Goal: Task Accomplishment & Management: Manage account settings

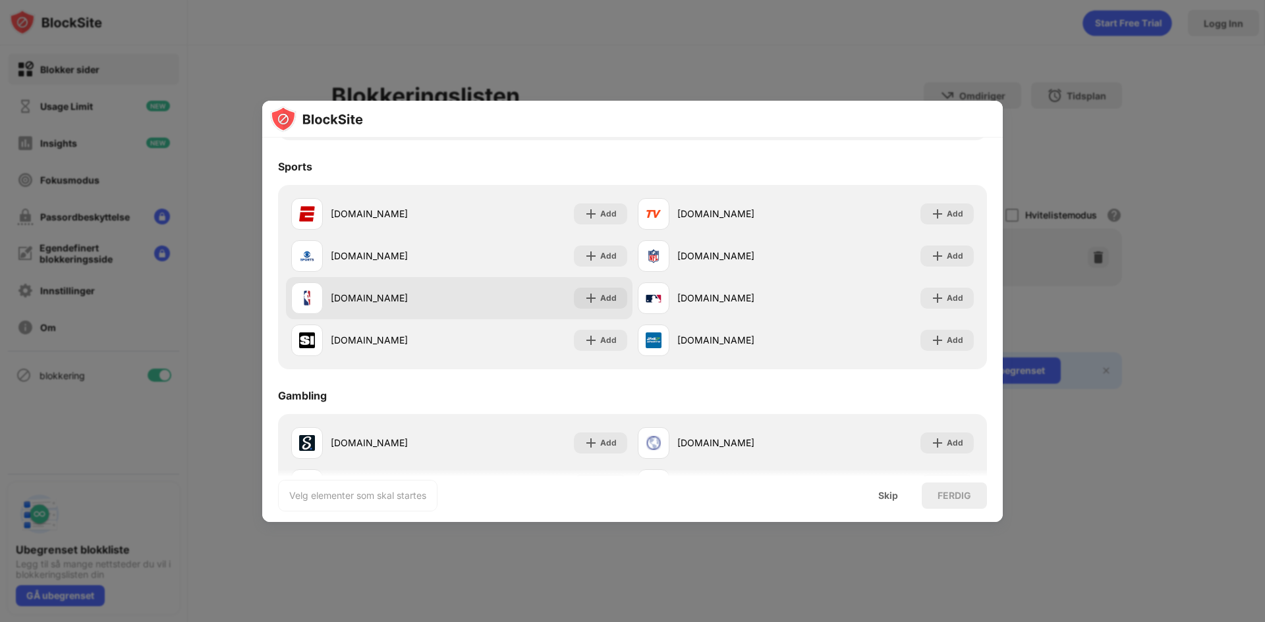
scroll to position [1185, 0]
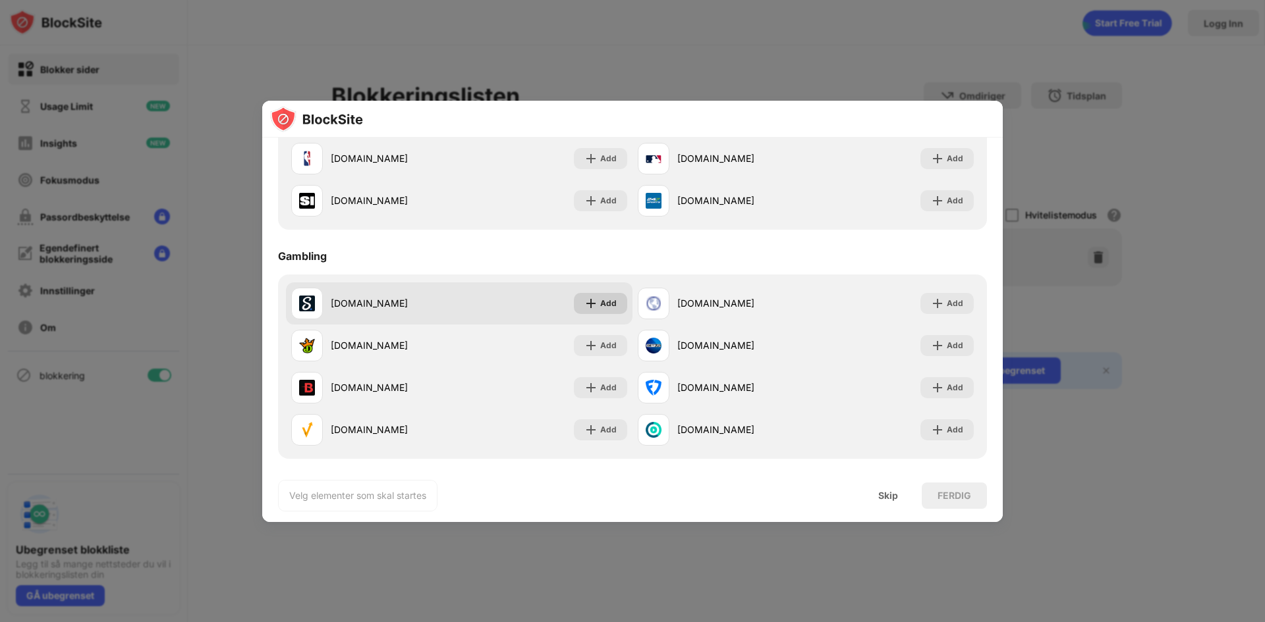
click at [593, 301] on img at bounding box center [590, 303] width 13 height 13
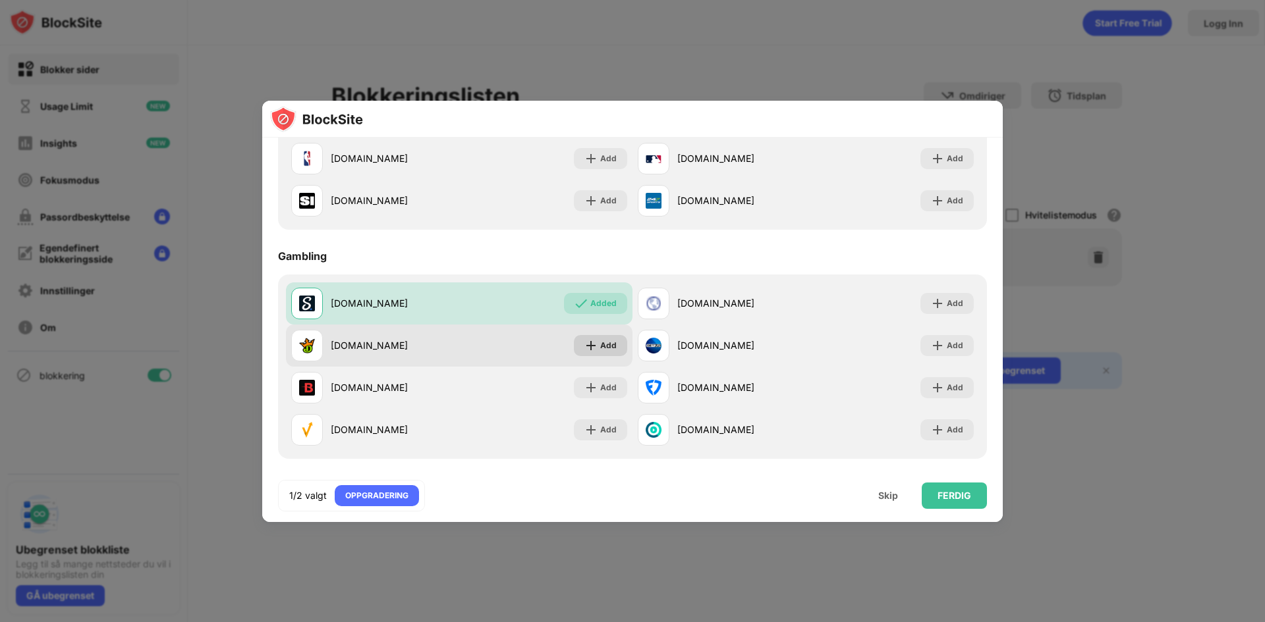
click at [593, 342] on div "Add" at bounding box center [600, 345] width 53 height 21
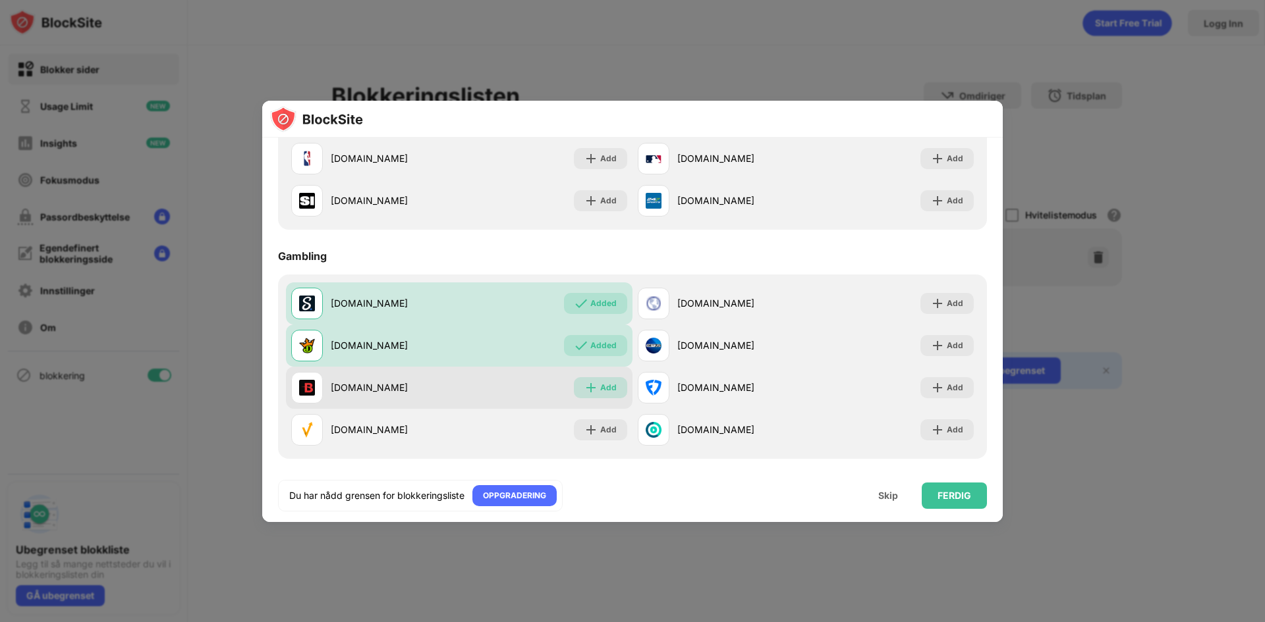
click at [600, 393] on div "Add" at bounding box center [608, 387] width 16 height 13
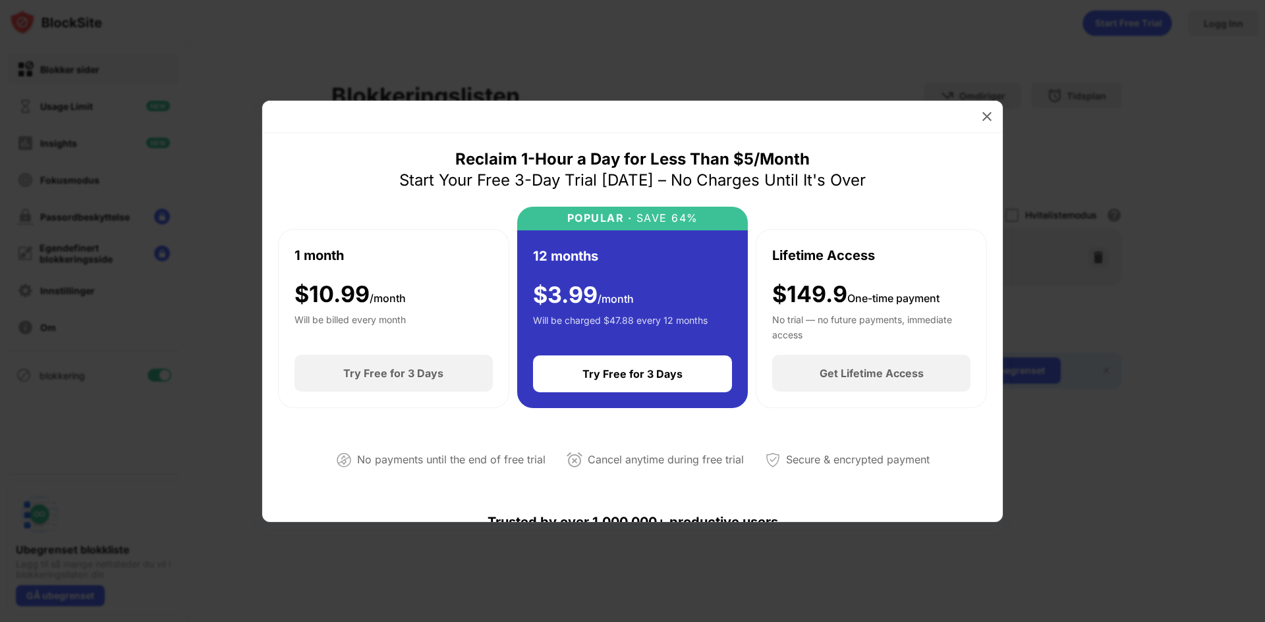
click at [1100, 404] on div at bounding box center [632, 311] width 1265 height 622
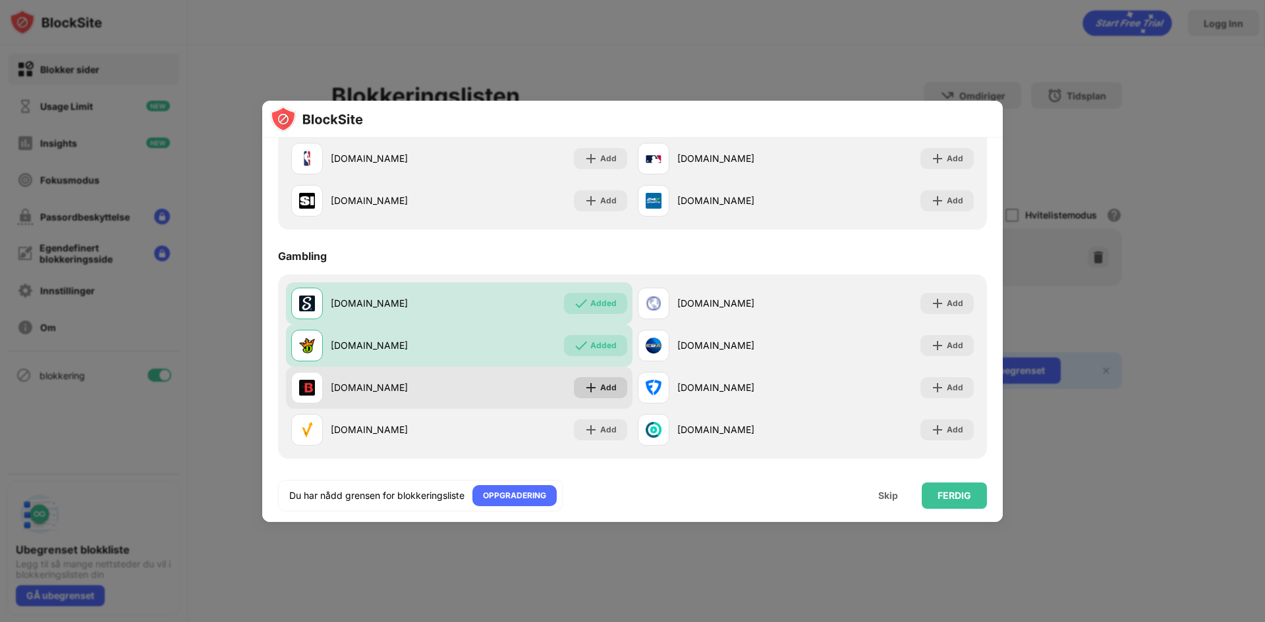
click at [603, 395] on div "Add" at bounding box center [600, 387] width 53 height 21
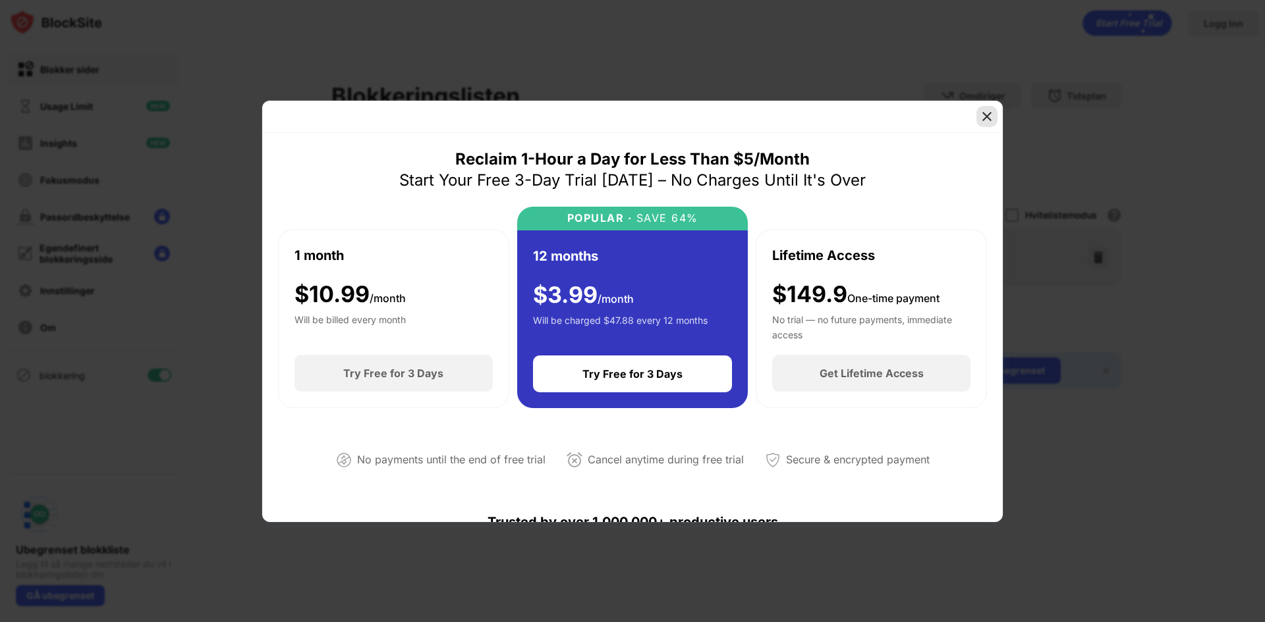
click at [989, 116] on img at bounding box center [986, 116] width 13 height 13
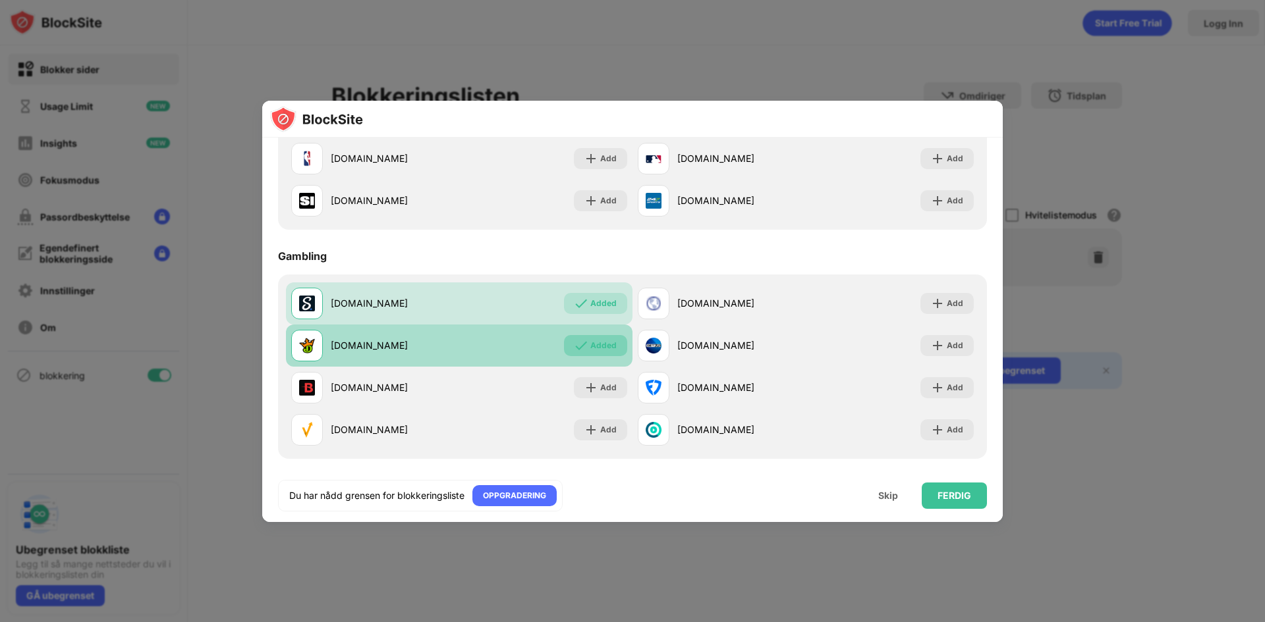
click at [591, 344] on div "Added" at bounding box center [603, 345] width 26 height 13
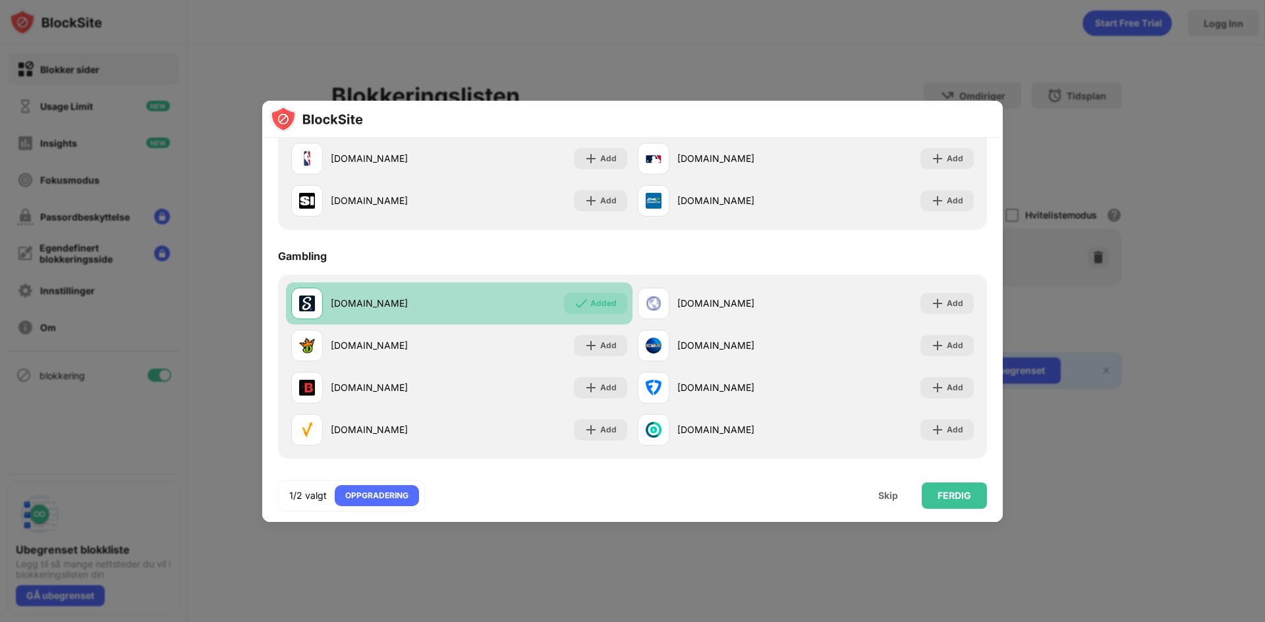
click at [596, 304] on div "Added" at bounding box center [603, 303] width 26 height 13
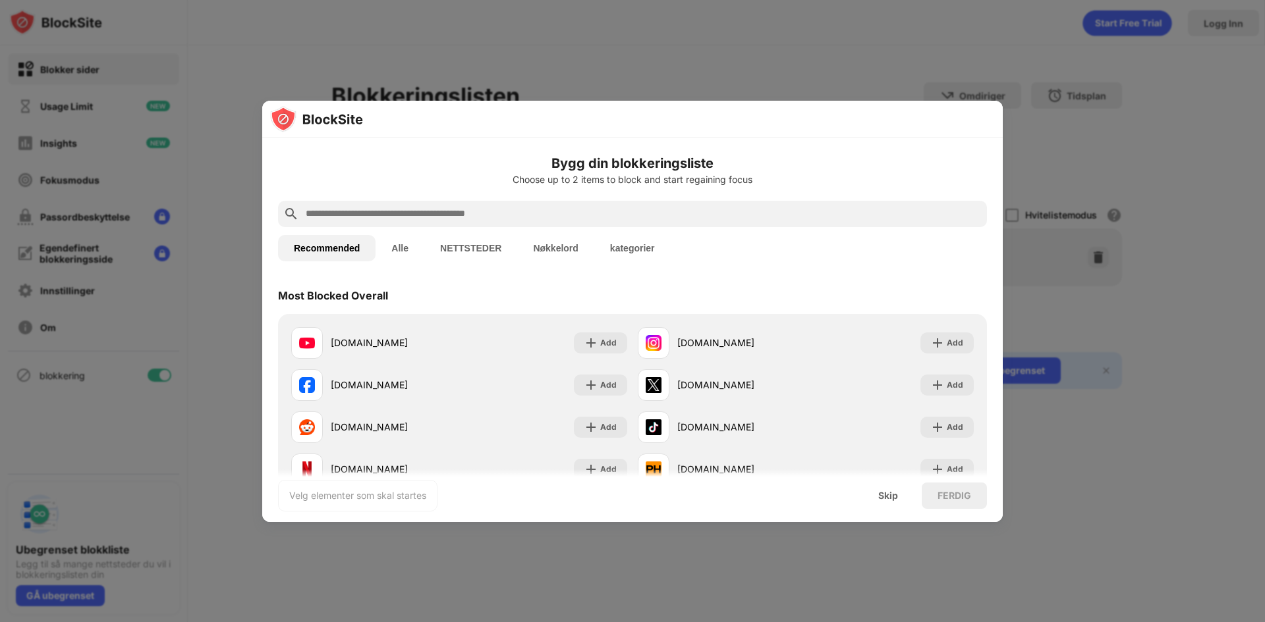
click at [427, 215] on input "text" at bounding box center [642, 214] width 677 height 16
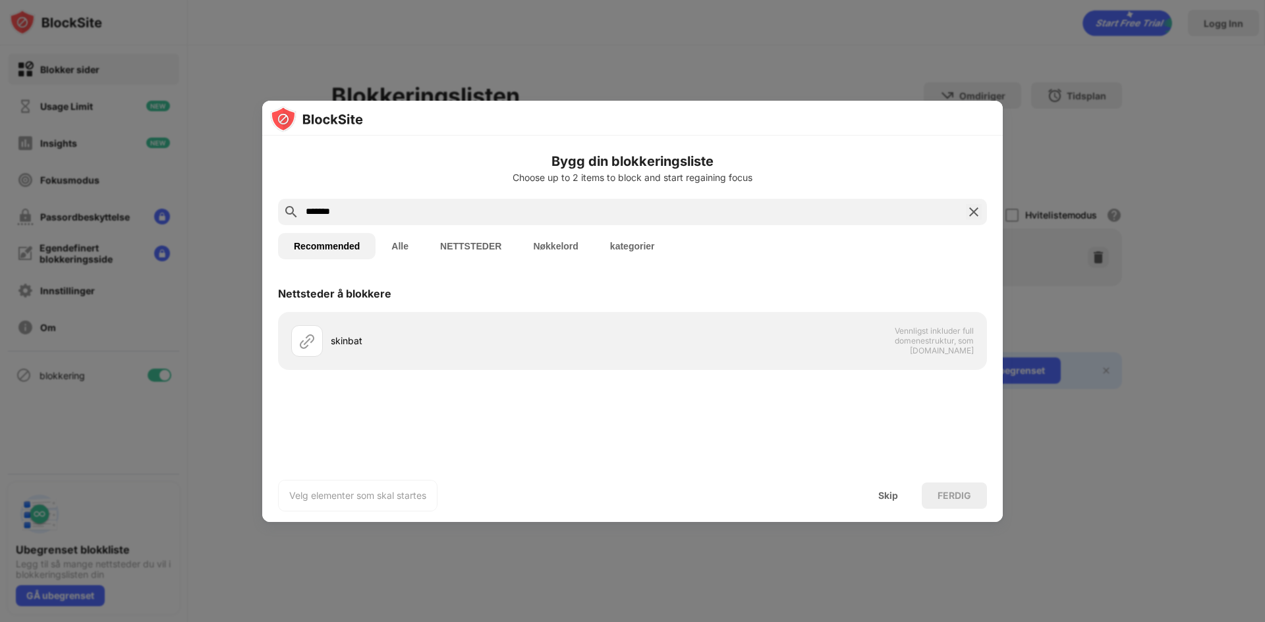
type input "*******"
drag, startPoint x: 351, startPoint y: 206, endPoint x: 293, endPoint y: 211, distance: 58.2
click at [281, 198] on div "Bygg din blokkeringsliste Choose up to 2 items to block and start regaining foc…" at bounding box center [632, 329] width 740 height 387
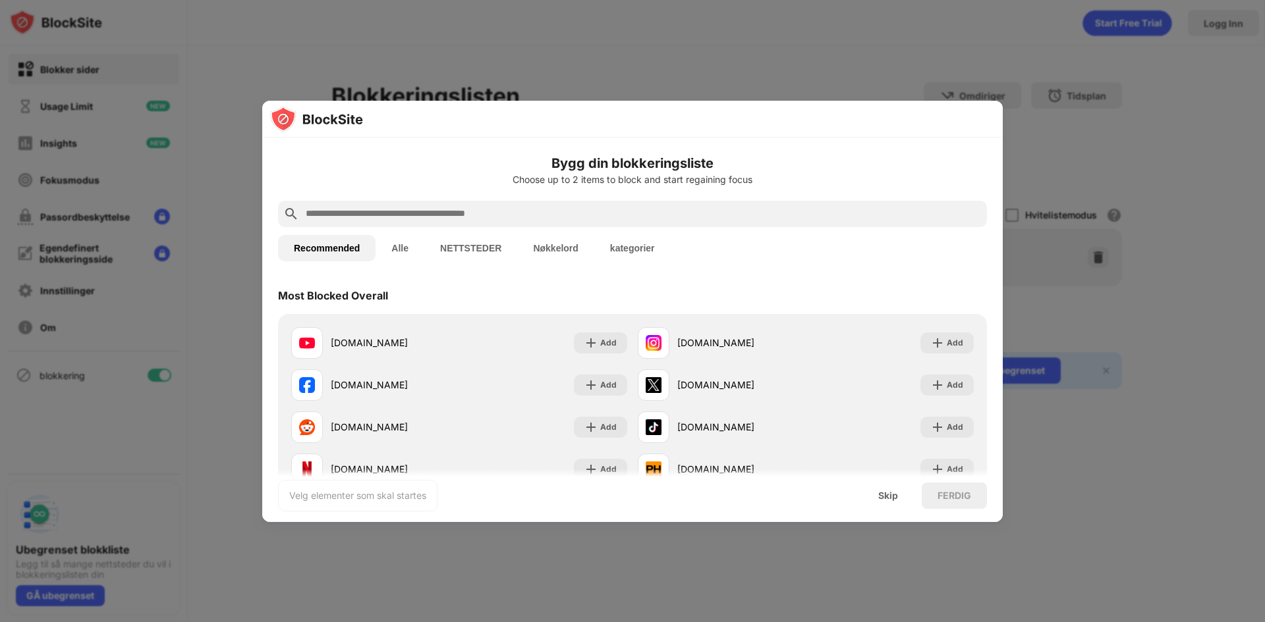
click at [367, 219] on input "text" at bounding box center [642, 214] width 677 height 16
paste input "**********"
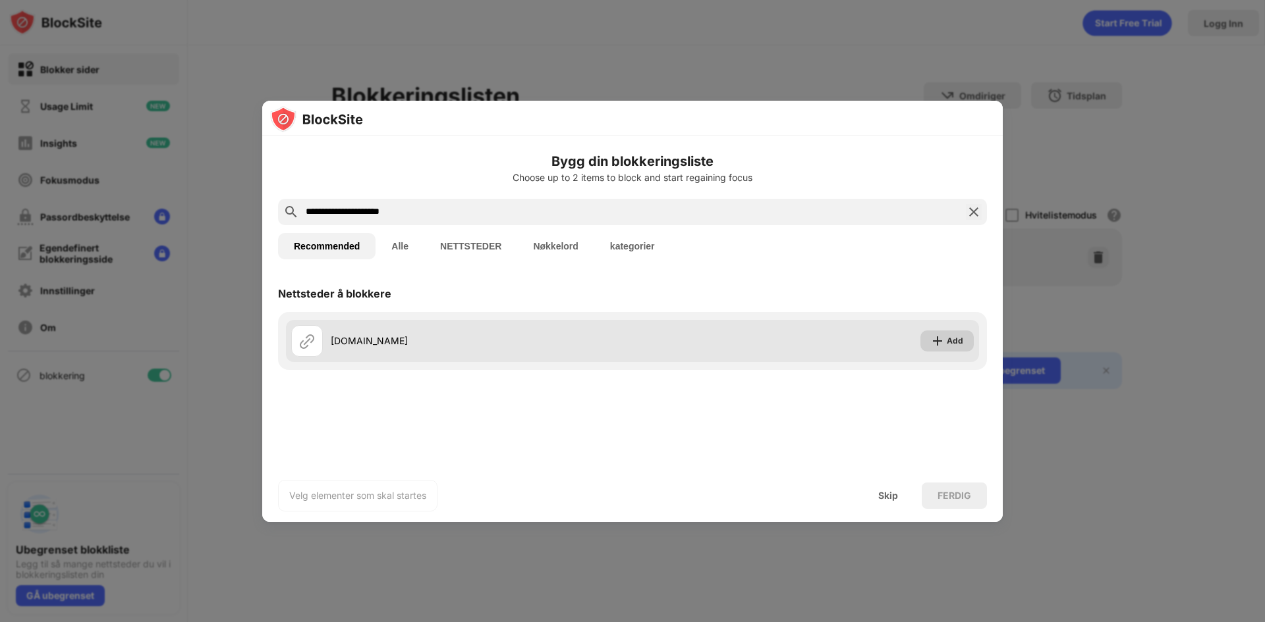
click at [942, 347] on img at bounding box center [937, 341] width 13 height 13
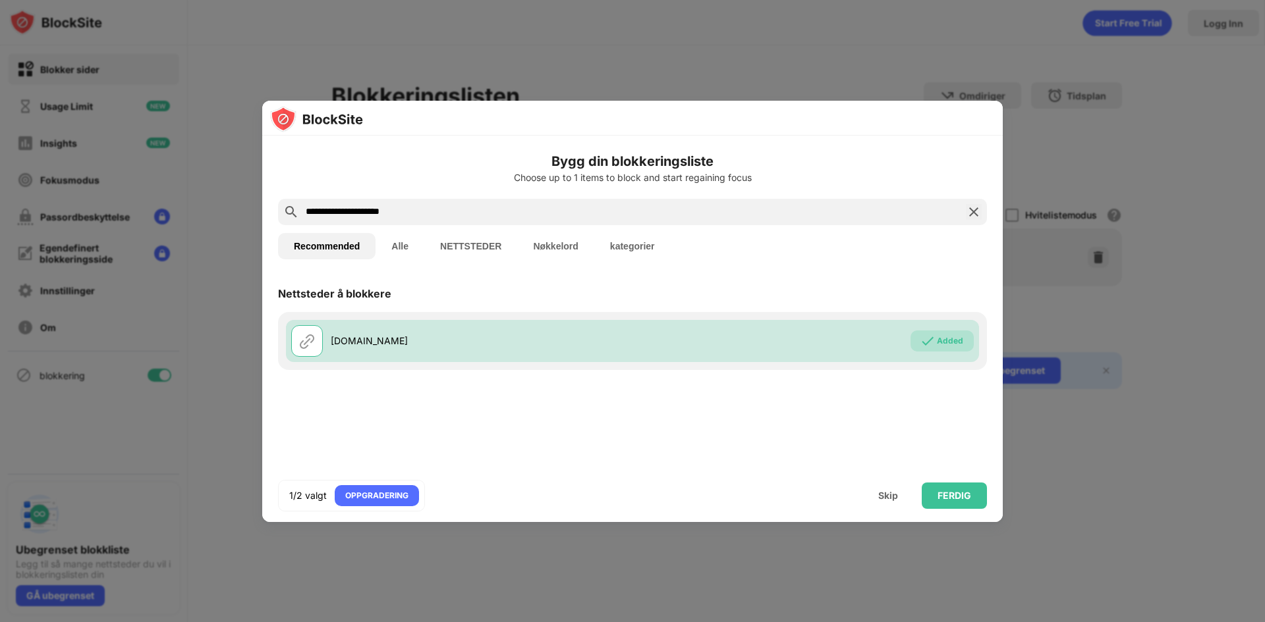
click at [443, 216] on input "**********" at bounding box center [632, 212] width 656 height 16
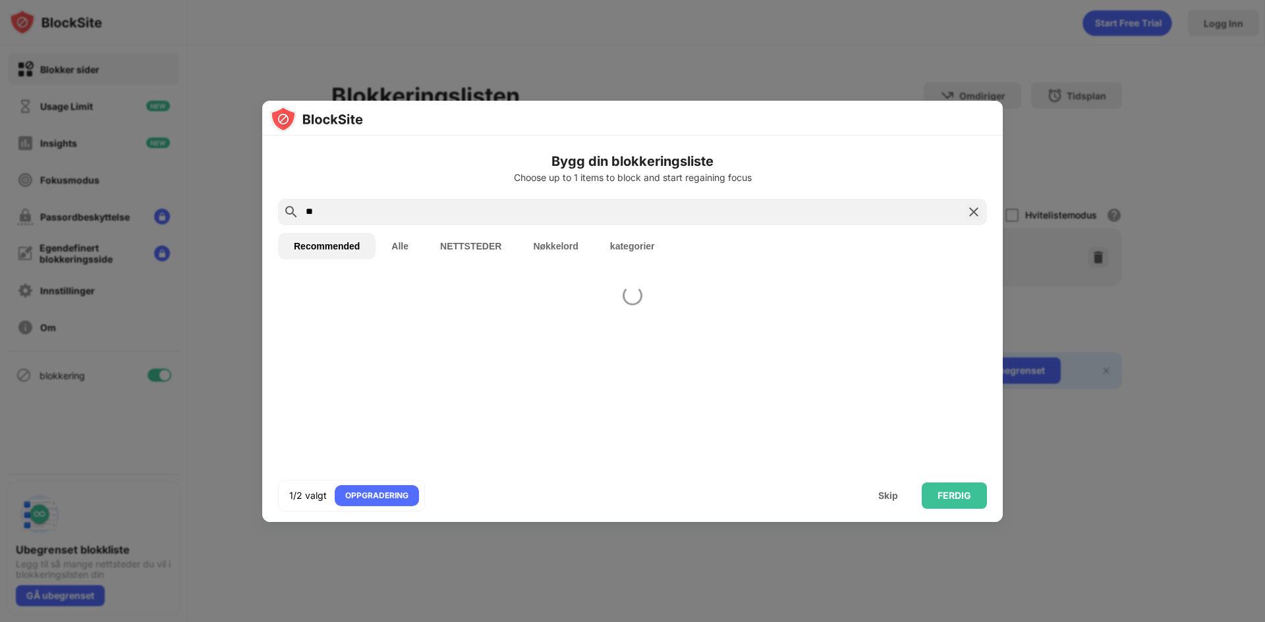
type input "*"
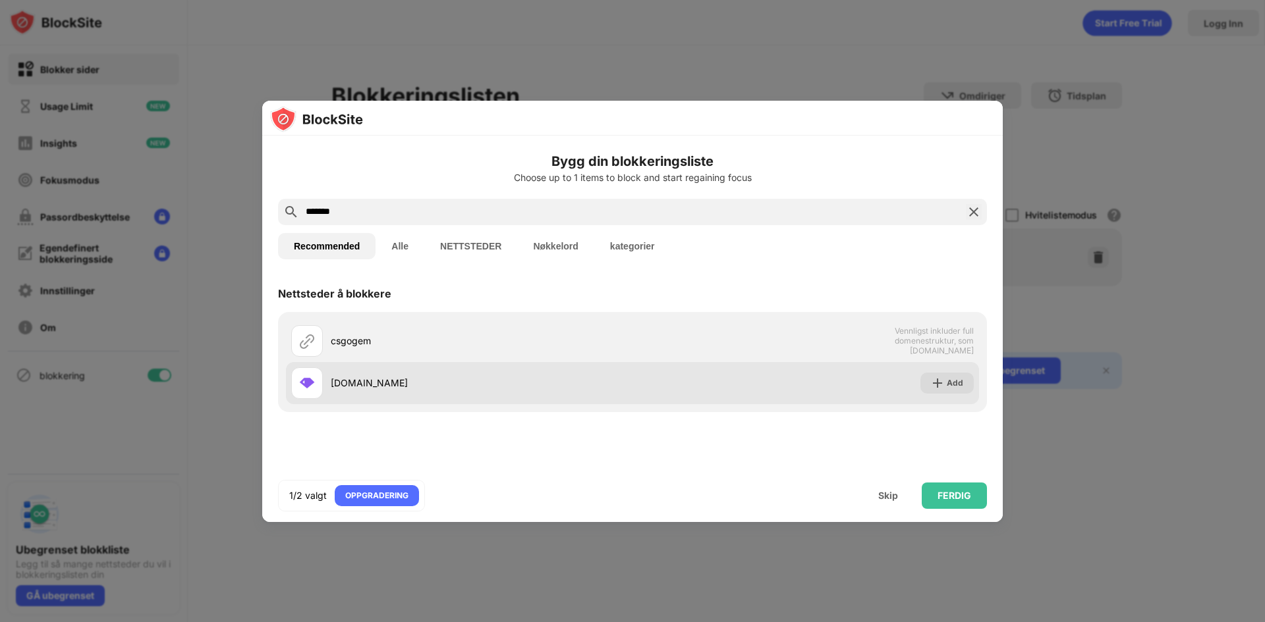
type input "*******"
click at [942, 385] on img at bounding box center [937, 383] width 13 height 13
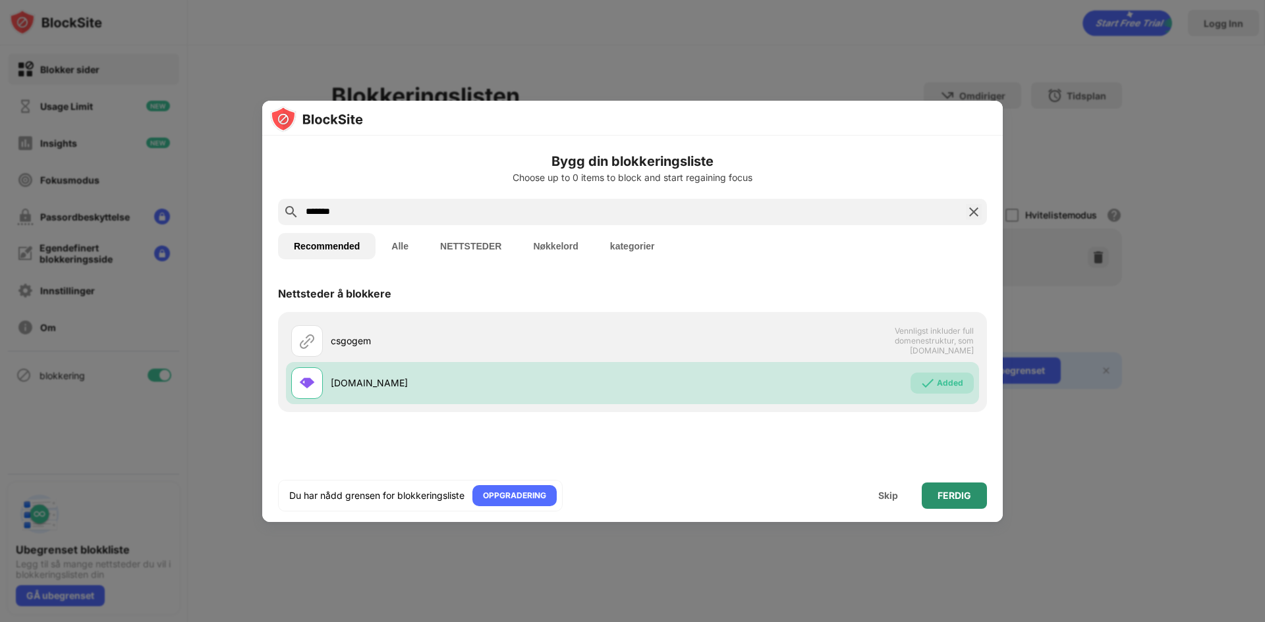
click at [946, 493] on div "FERDIG" at bounding box center [954, 496] width 34 height 11
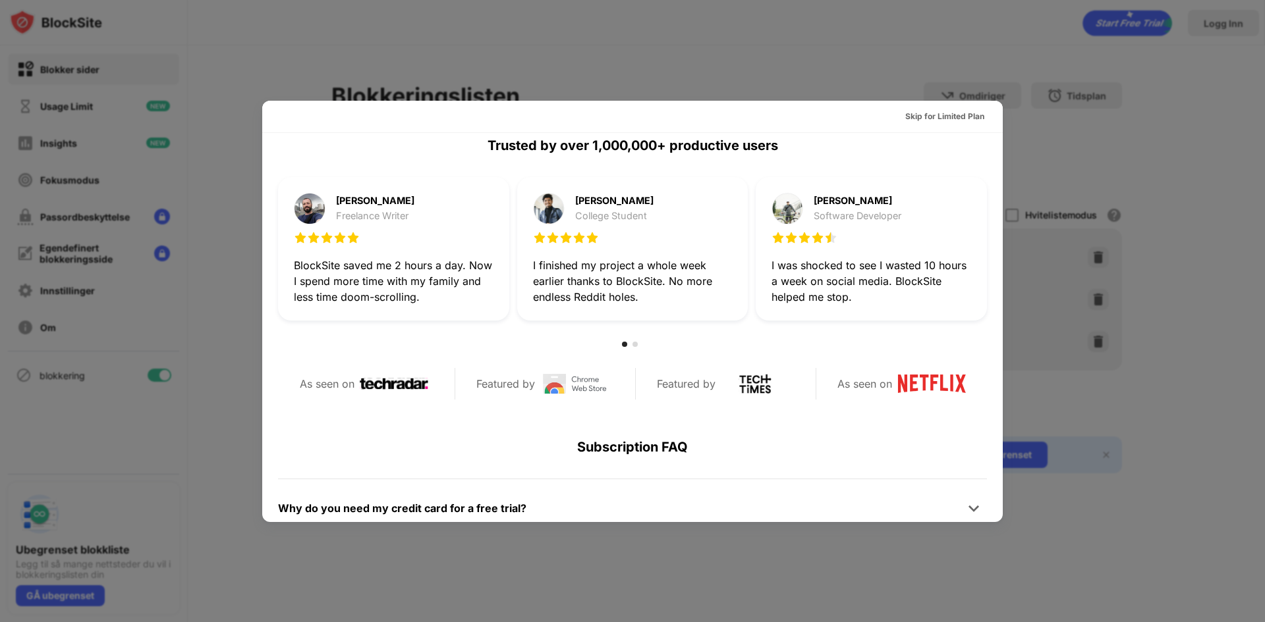
scroll to position [527, 0]
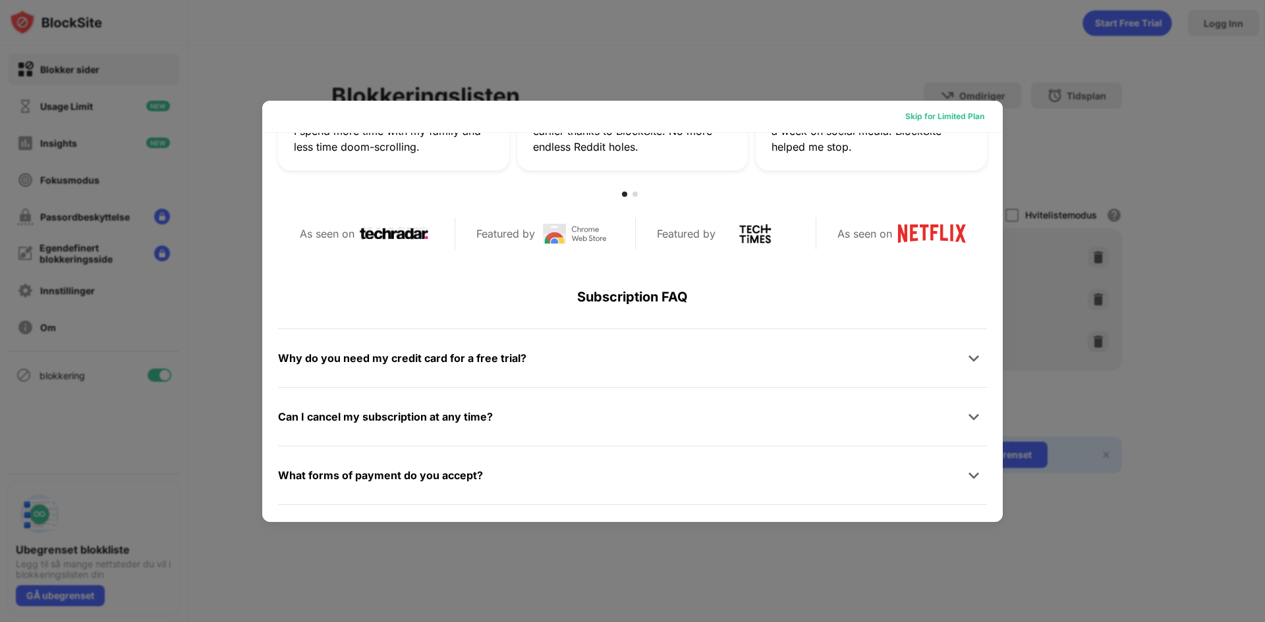
click at [944, 113] on div "Skip for Limited Plan" at bounding box center [944, 116] width 79 height 13
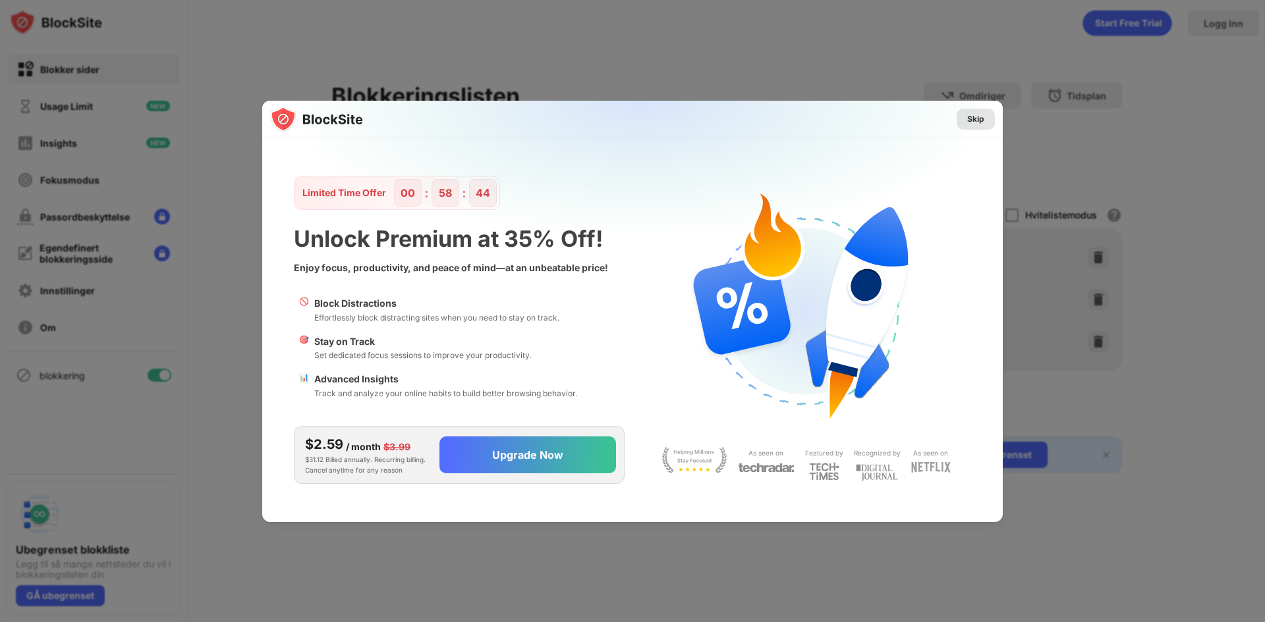
click at [979, 120] on div "Skip" at bounding box center [975, 119] width 17 height 13
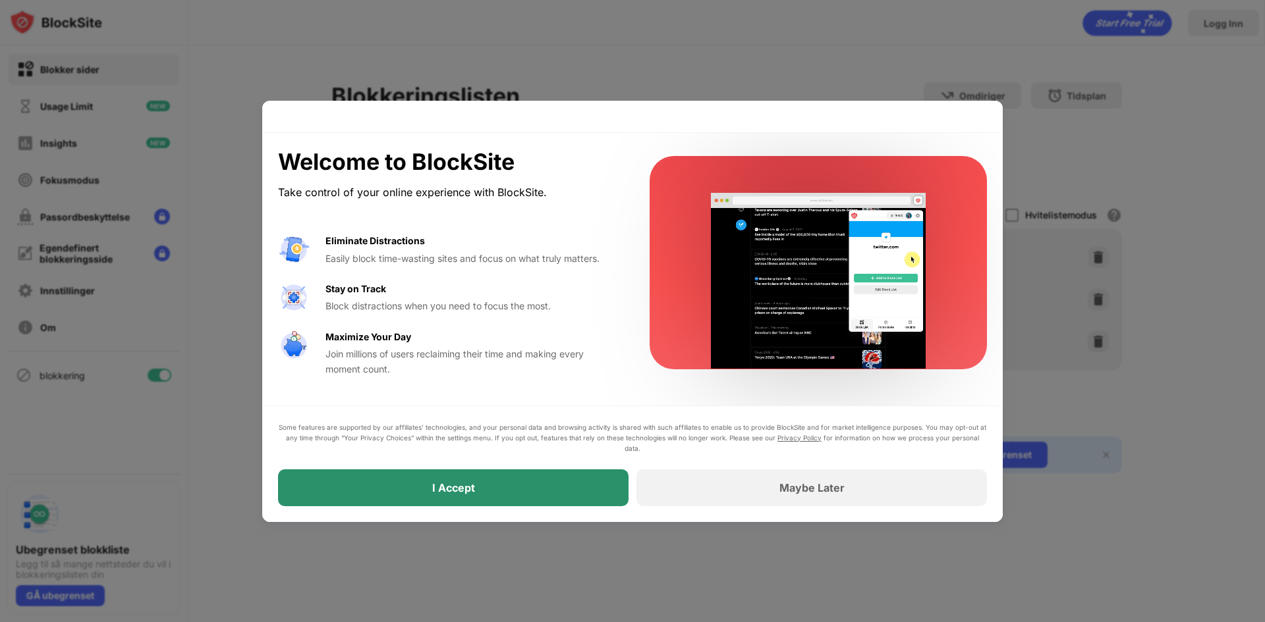
click at [491, 493] on div "I Accept" at bounding box center [453, 488] width 350 height 37
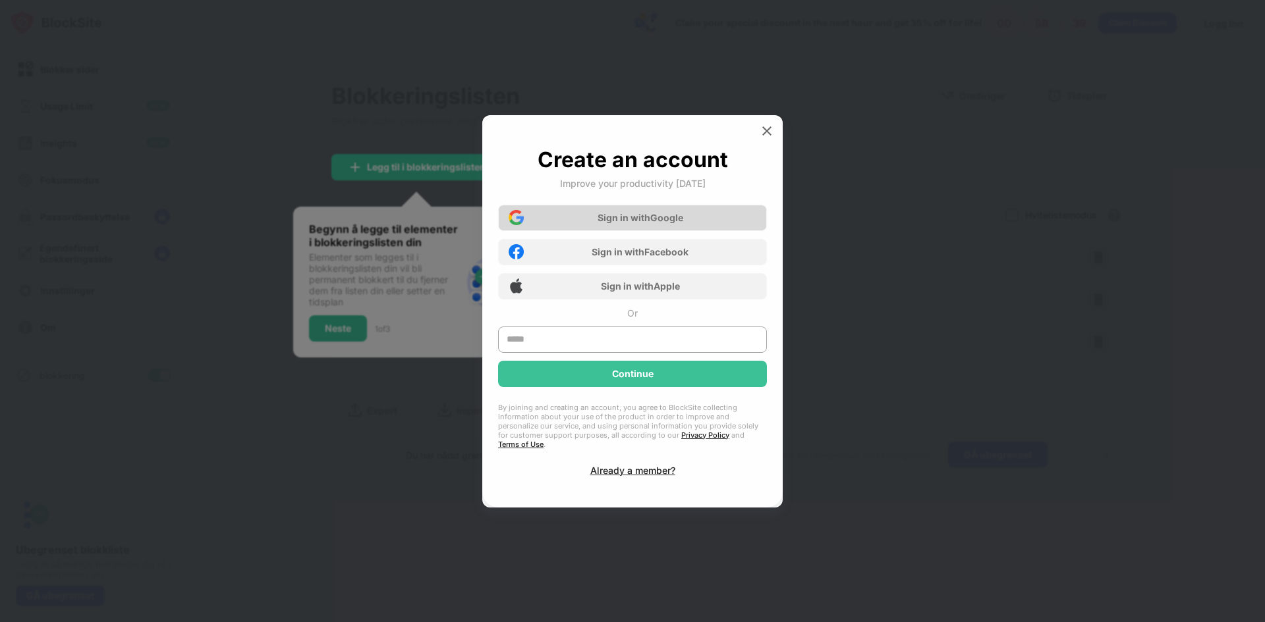
click at [670, 220] on div "Sign in with Google" at bounding box center [640, 217] width 86 height 11
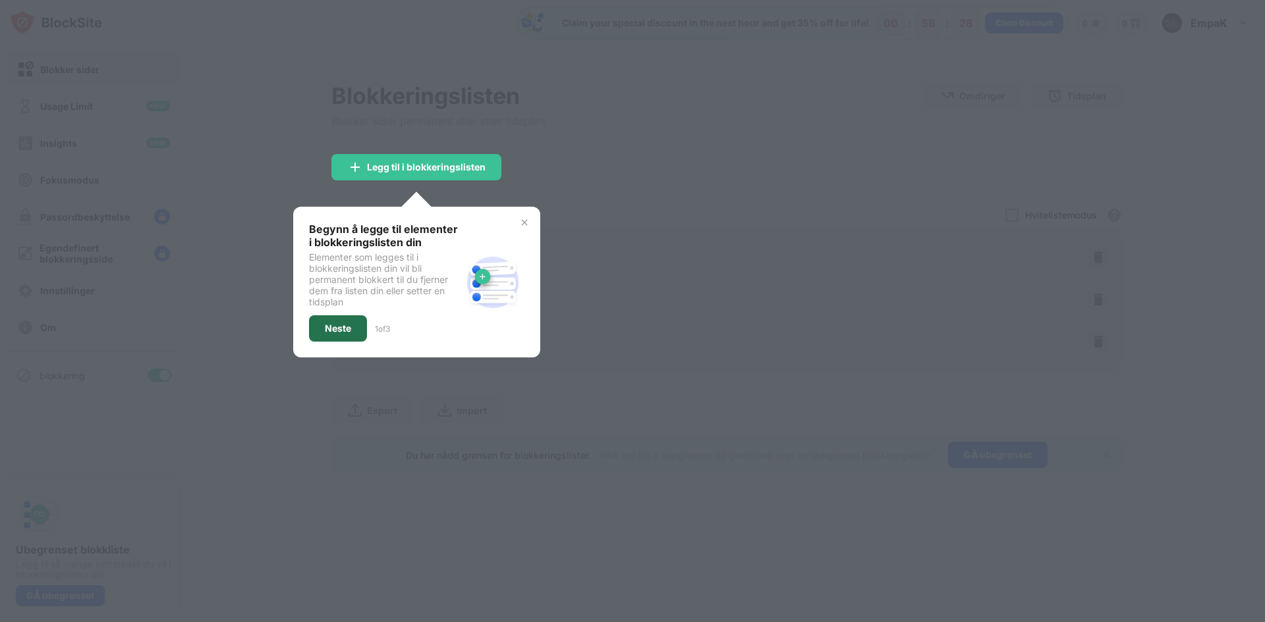
click at [346, 332] on div "Neste" at bounding box center [338, 328] width 26 height 11
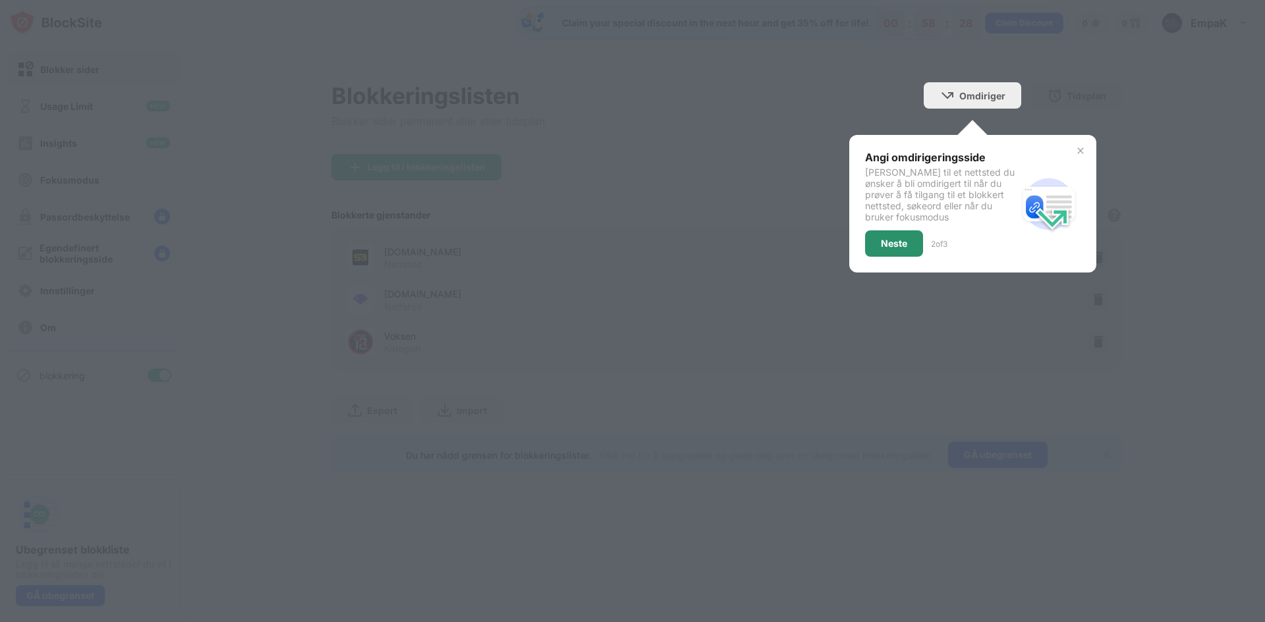
click at [891, 242] on div "Neste" at bounding box center [894, 243] width 26 height 11
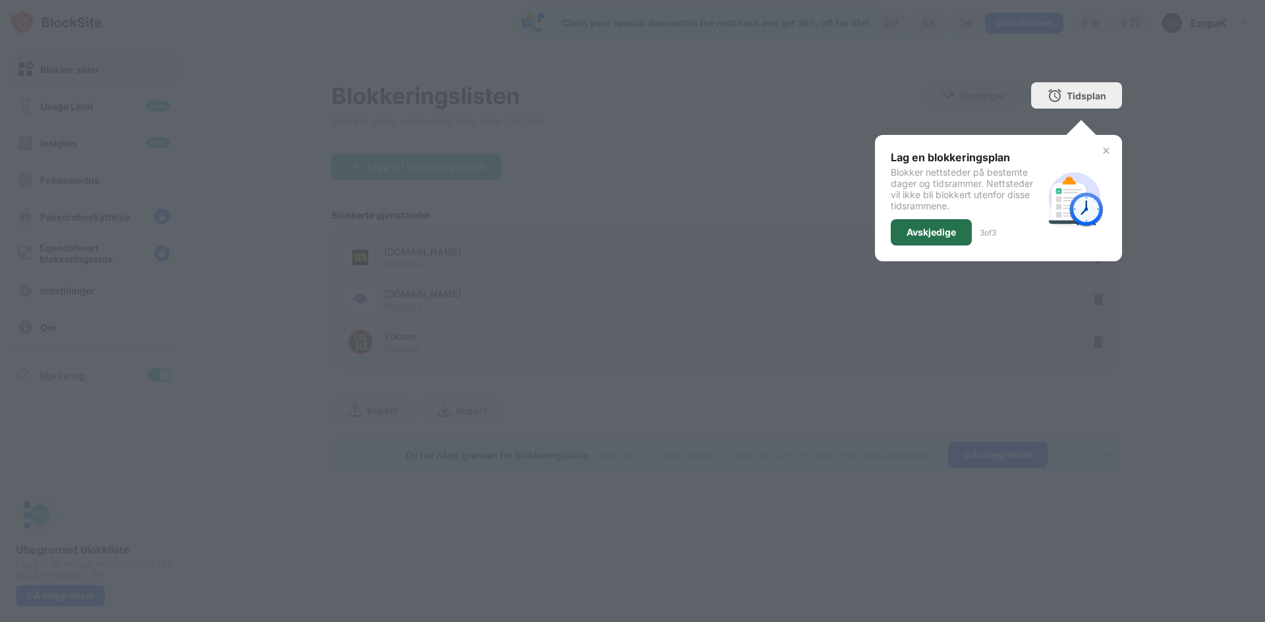
click at [927, 232] on div "Avskjedige" at bounding box center [930, 232] width 49 height 11
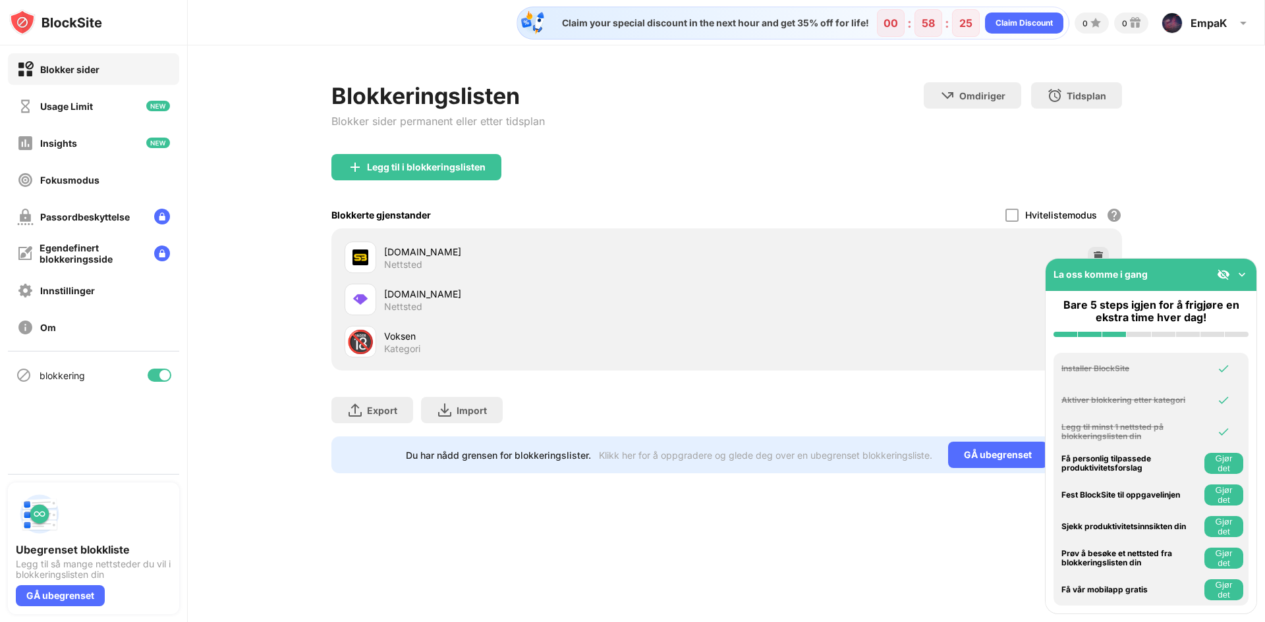
click at [678, 184] on div "Legg til i blokkeringslisten" at bounding box center [726, 177] width 790 height 47
click at [1247, 273] on img at bounding box center [1241, 274] width 13 height 13
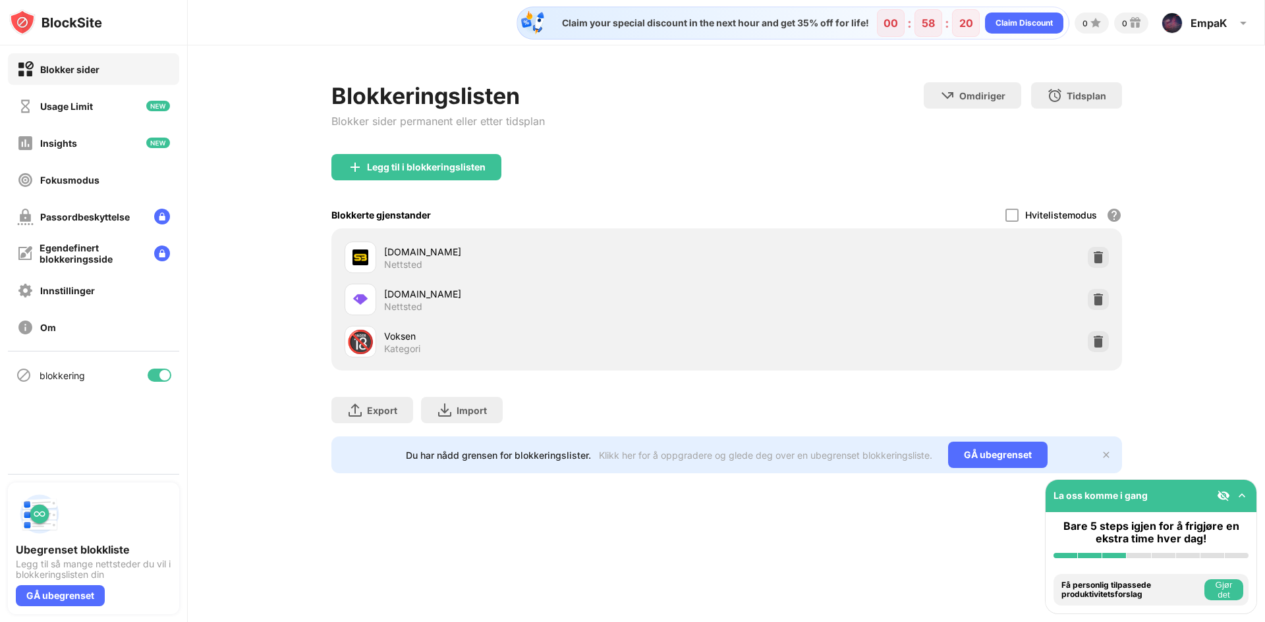
click at [1202, 341] on div "Blokkeringslisten Blokker sider permanent eller etter tidsplan Omdiriger Klikk …" at bounding box center [726, 277] width 1077 height 465
click at [1101, 350] on div at bounding box center [1097, 341] width 21 height 21
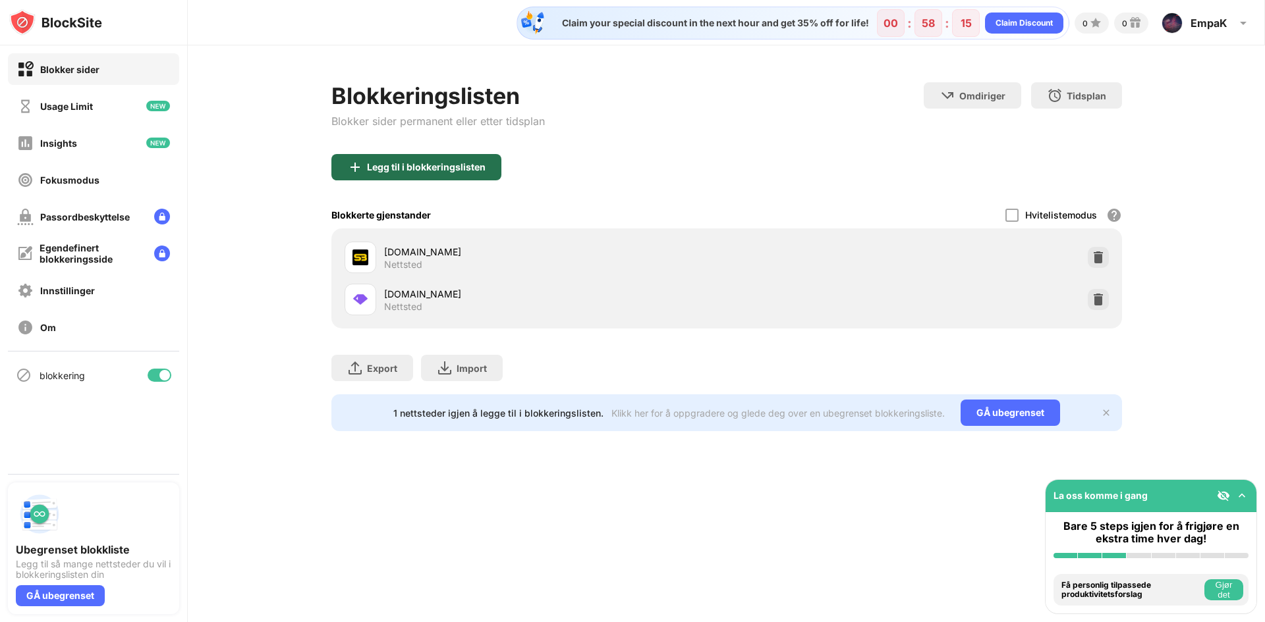
click at [462, 165] on div "Legg til i blokkeringslisten" at bounding box center [426, 167] width 119 height 11
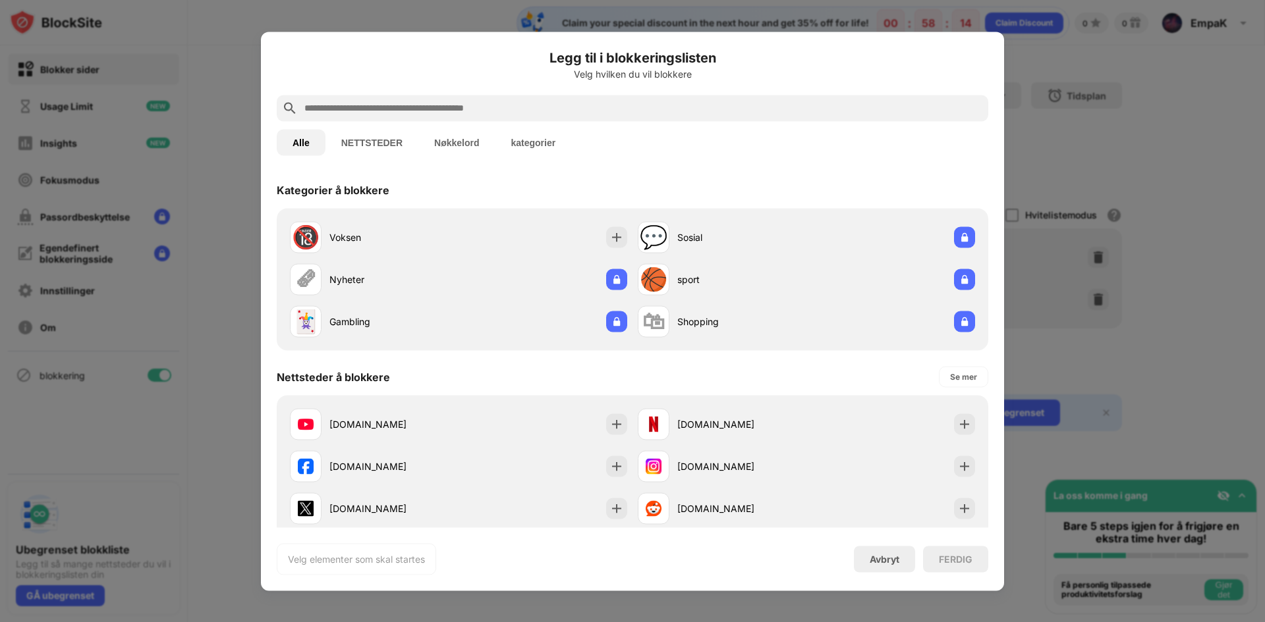
click at [407, 120] on div at bounding box center [632, 108] width 711 height 26
click at [408, 113] on input "text" at bounding box center [643, 108] width 680 height 16
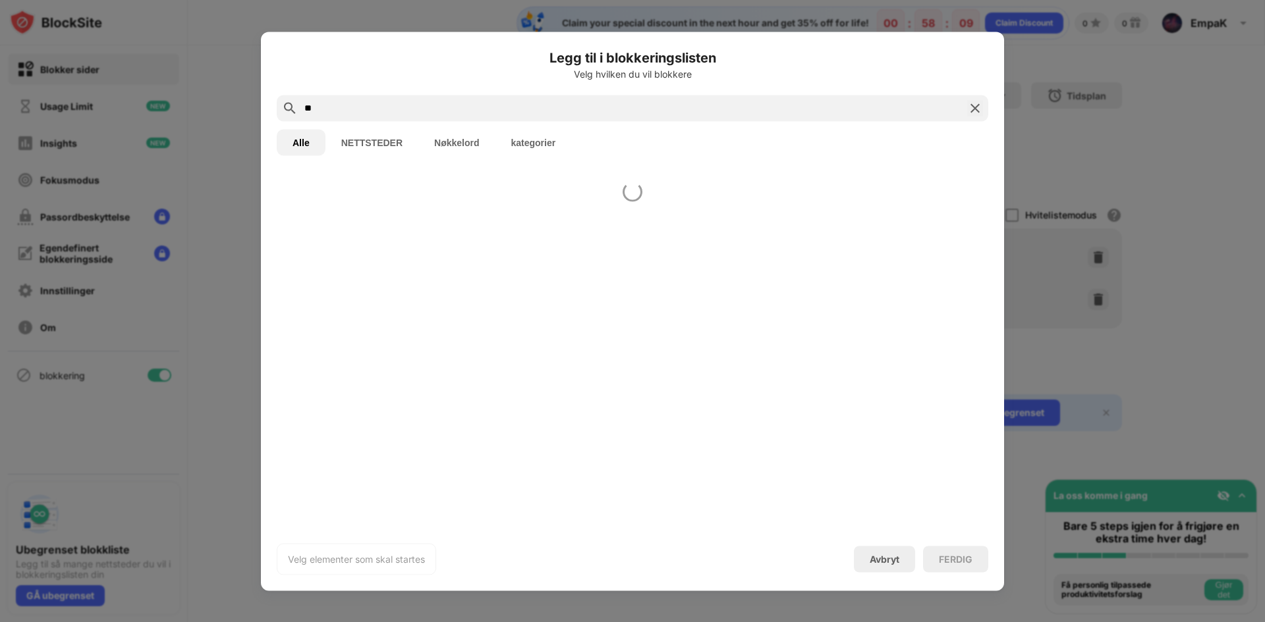
type input "*"
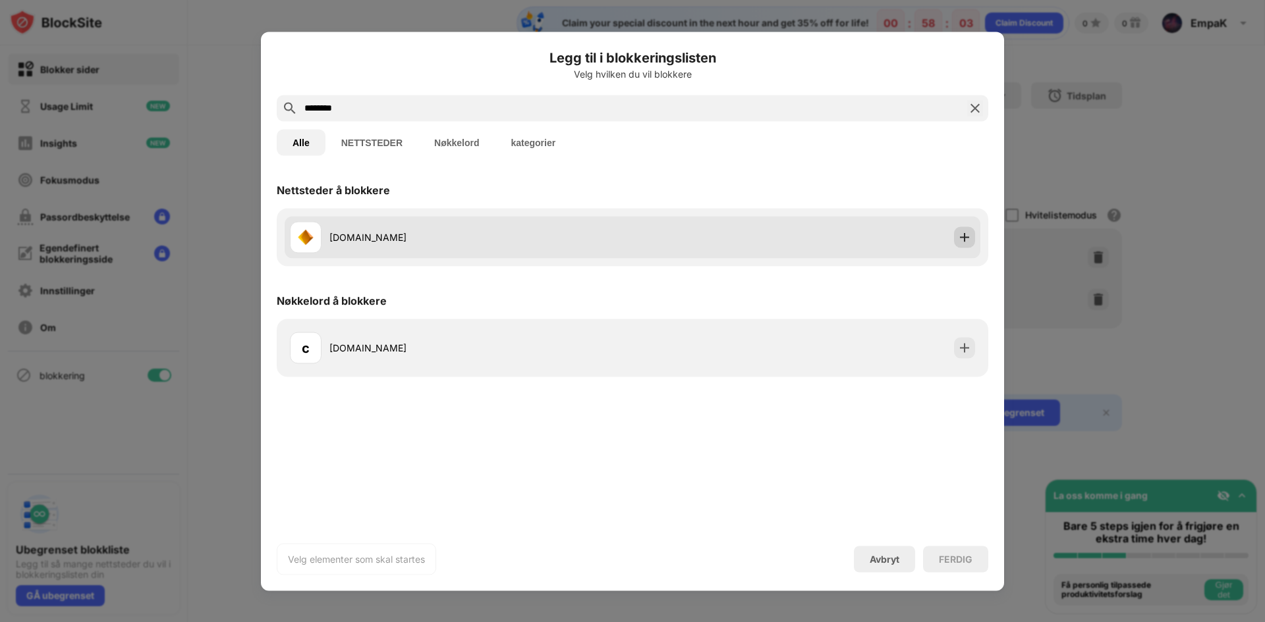
type input "********"
click at [960, 238] on img at bounding box center [964, 237] width 13 height 13
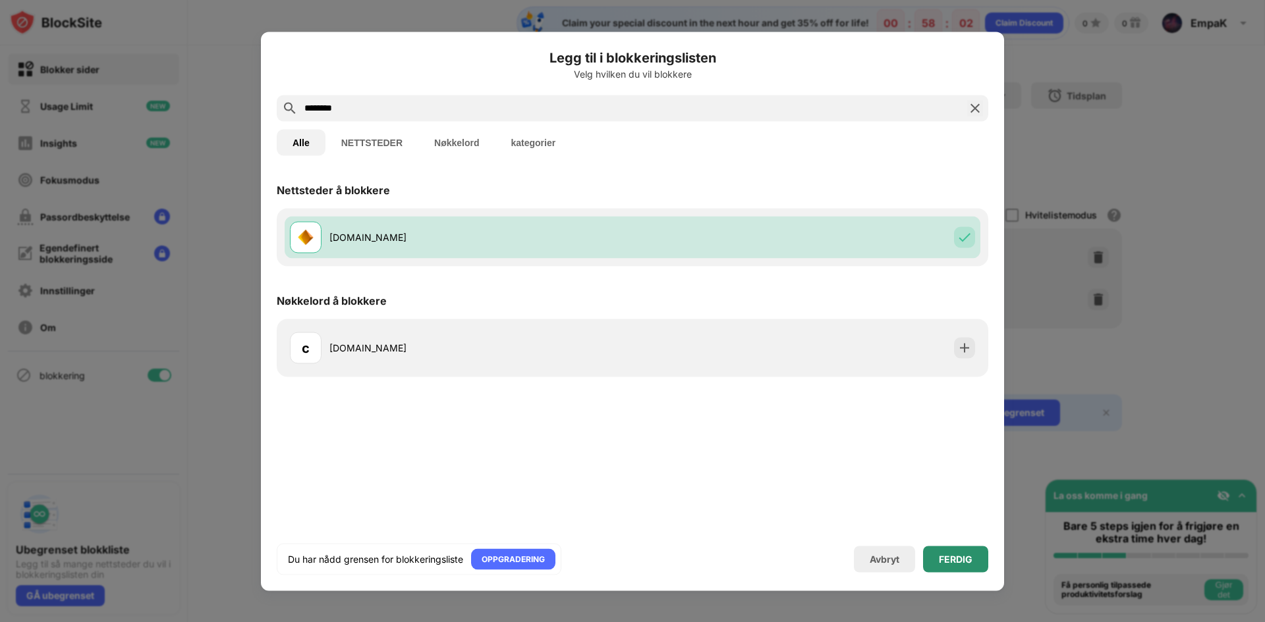
click at [967, 563] on div "FERDIG" at bounding box center [956, 559] width 34 height 11
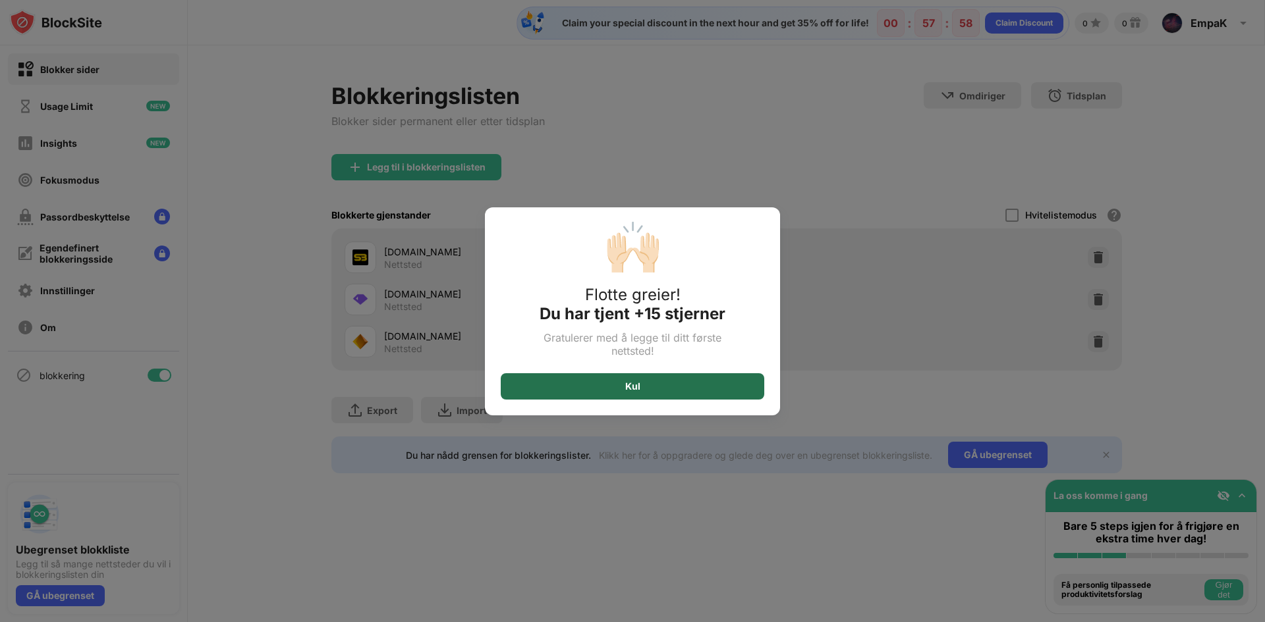
click at [705, 385] on div "Kul" at bounding box center [632, 386] width 263 height 26
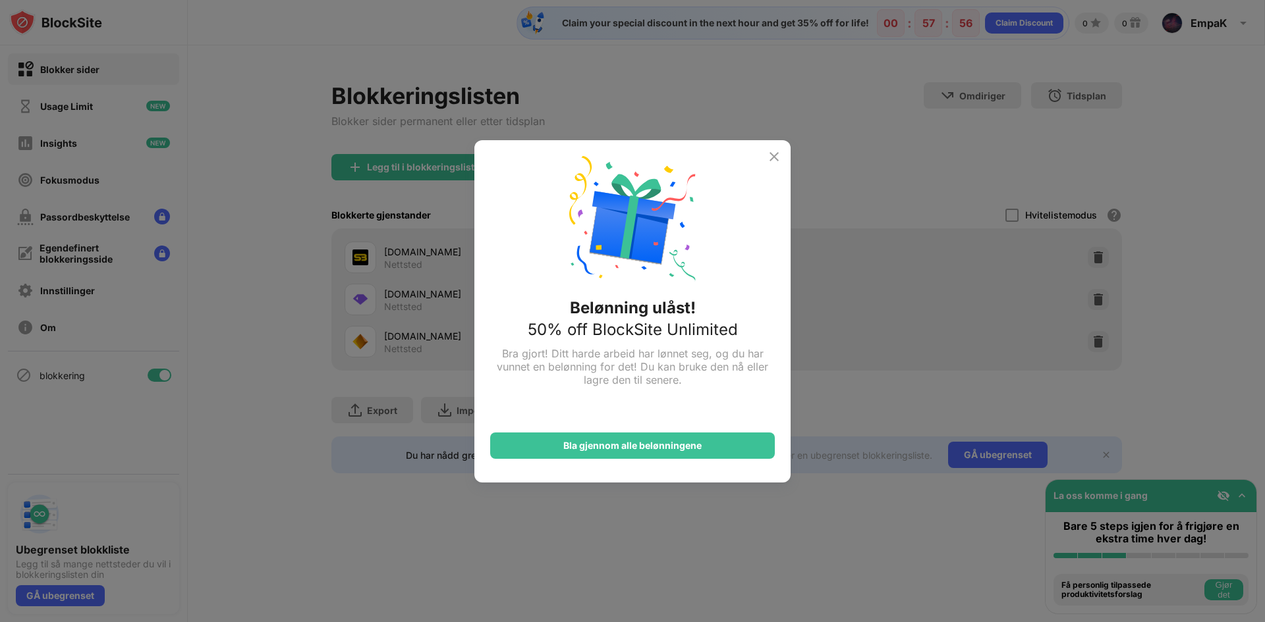
click at [773, 153] on img at bounding box center [774, 157] width 16 height 16
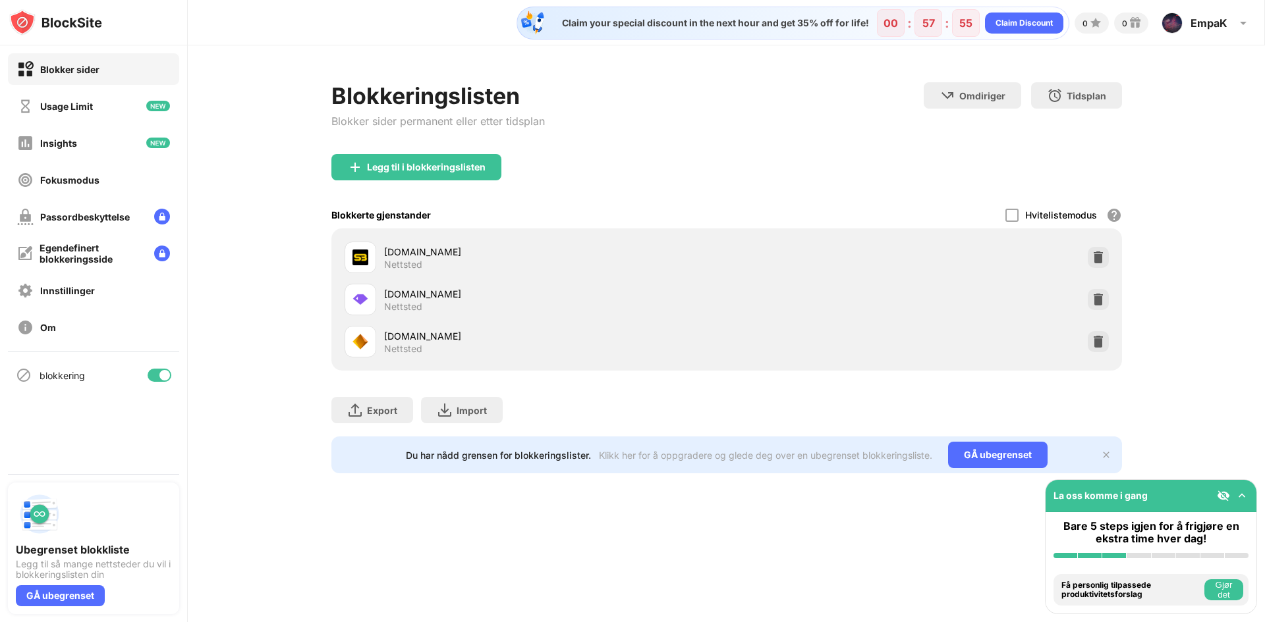
click at [1238, 499] on img at bounding box center [1241, 495] width 13 height 13
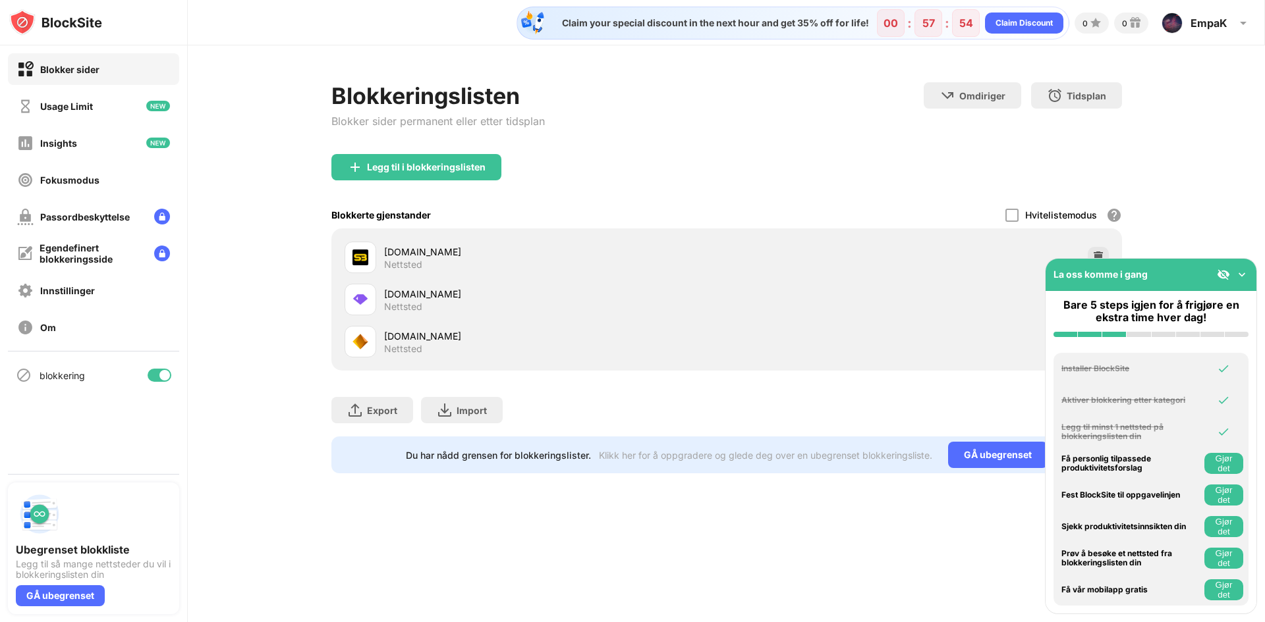
click at [1227, 281] on img at bounding box center [1222, 274] width 13 height 13
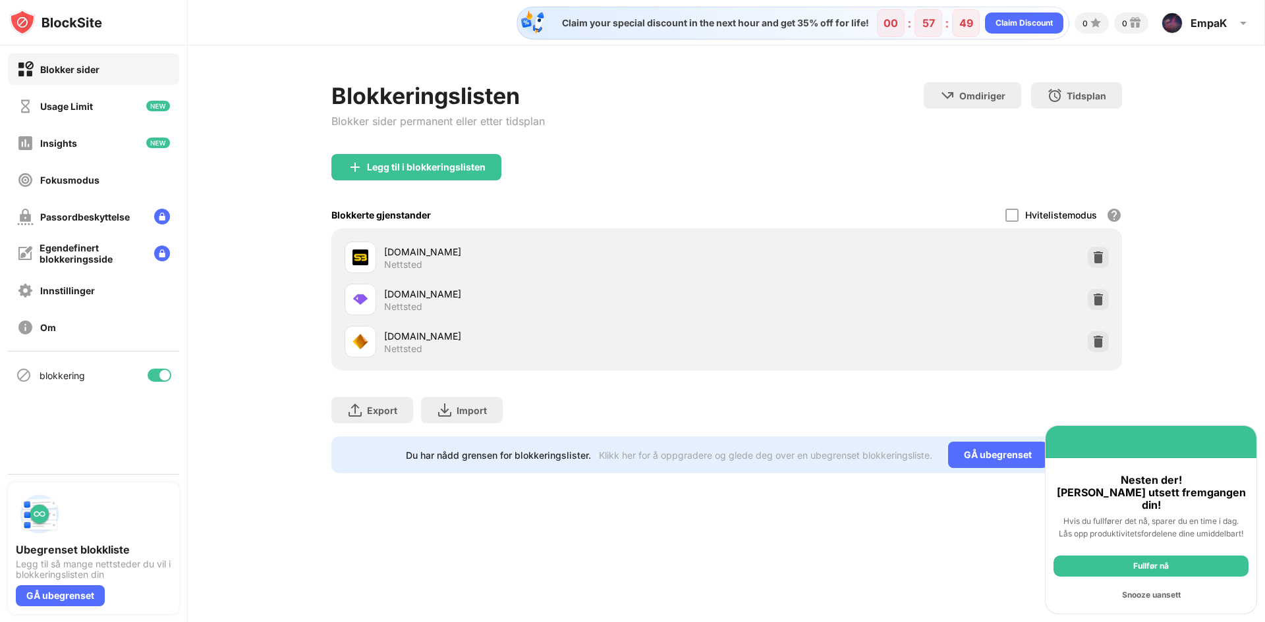
click at [1112, 90] on div "Tidsplan Velg hvilke dager og tidsrammer blokkeringslisten skal være aktiv." at bounding box center [1076, 95] width 91 height 26
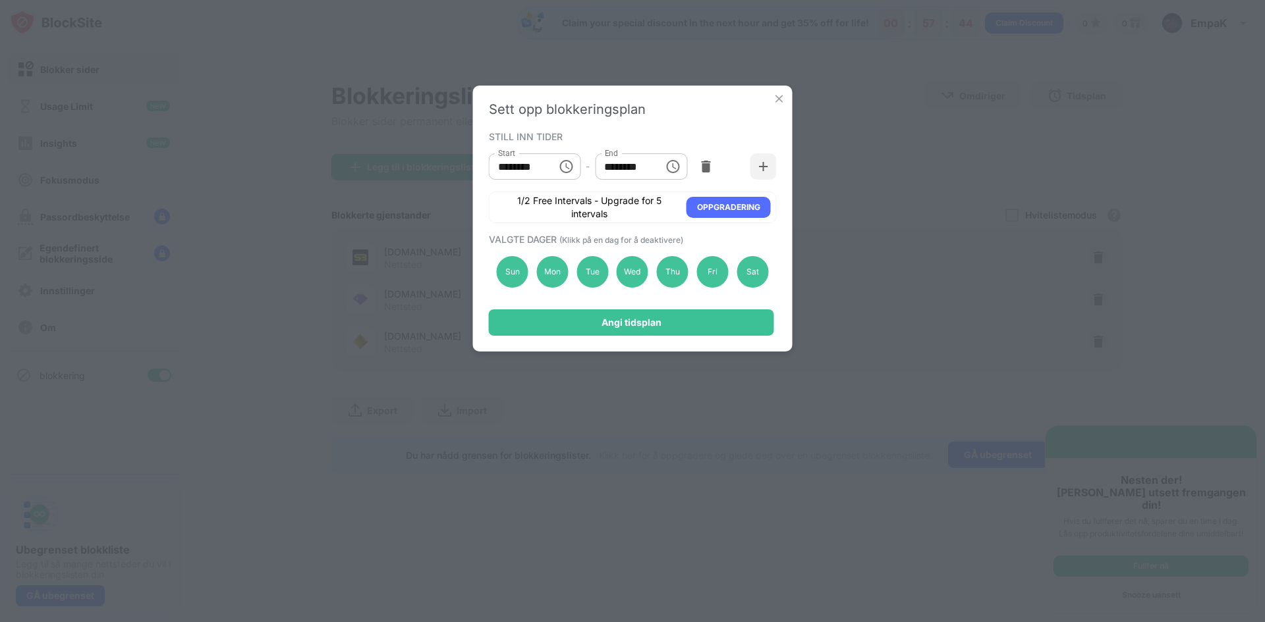
click at [531, 169] on input "********" at bounding box center [518, 166] width 59 height 26
click at [544, 171] on input "********" at bounding box center [518, 166] width 59 height 26
click at [781, 97] on img at bounding box center [779, 98] width 13 height 13
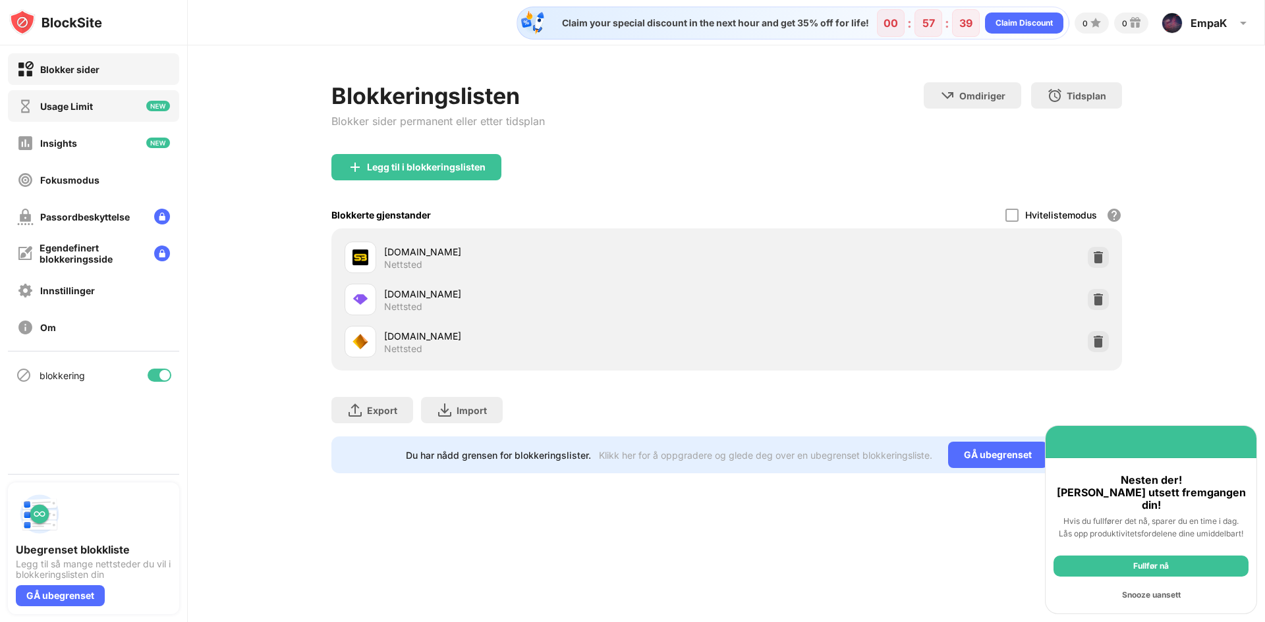
click at [97, 105] on div "Usage Limit" at bounding box center [93, 106] width 171 height 32
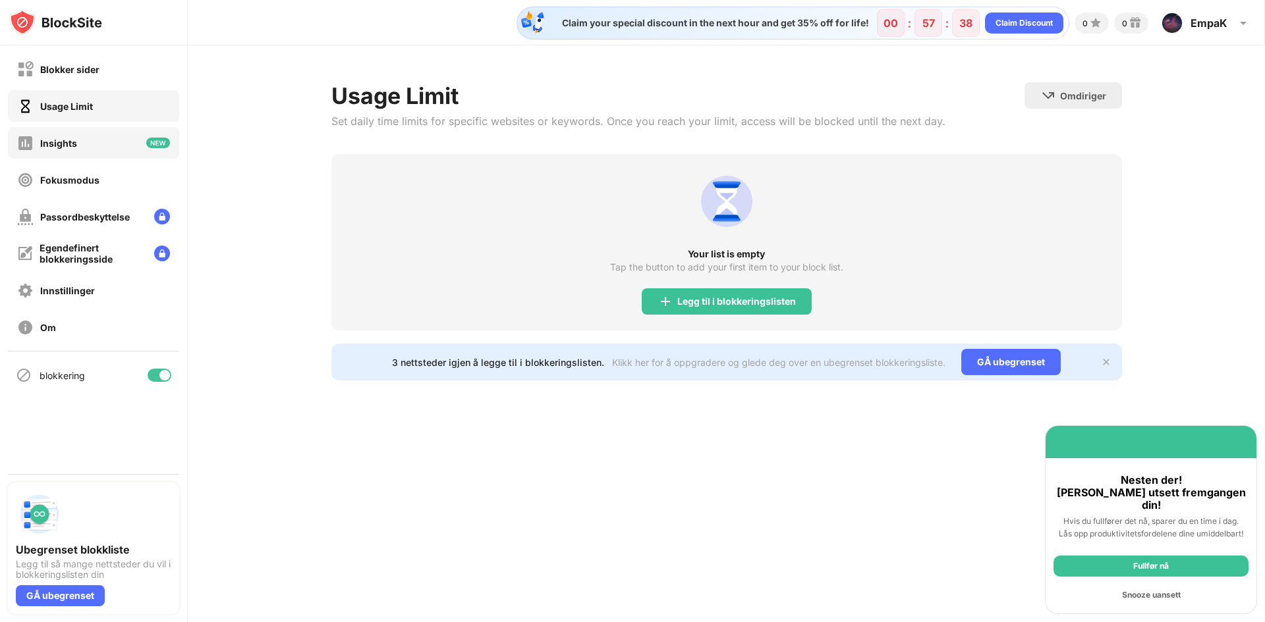
click at [97, 136] on div "Insights" at bounding box center [93, 143] width 171 height 32
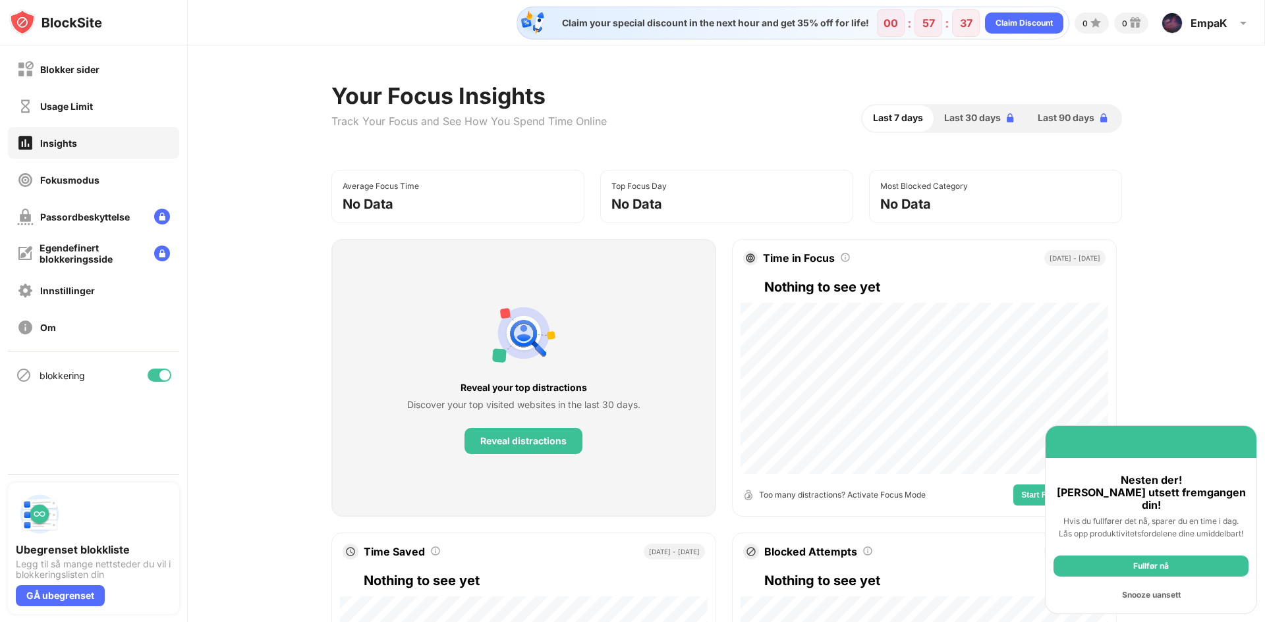
click at [45, 23] on img at bounding box center [55, 22] width 93 height 26
click at [40, 15] on img at bounding box center [55, 22] width 93 height 26
click at [81, 175] on div "Fokusmodus" at bounding box center [69, 180] width 59 height 11
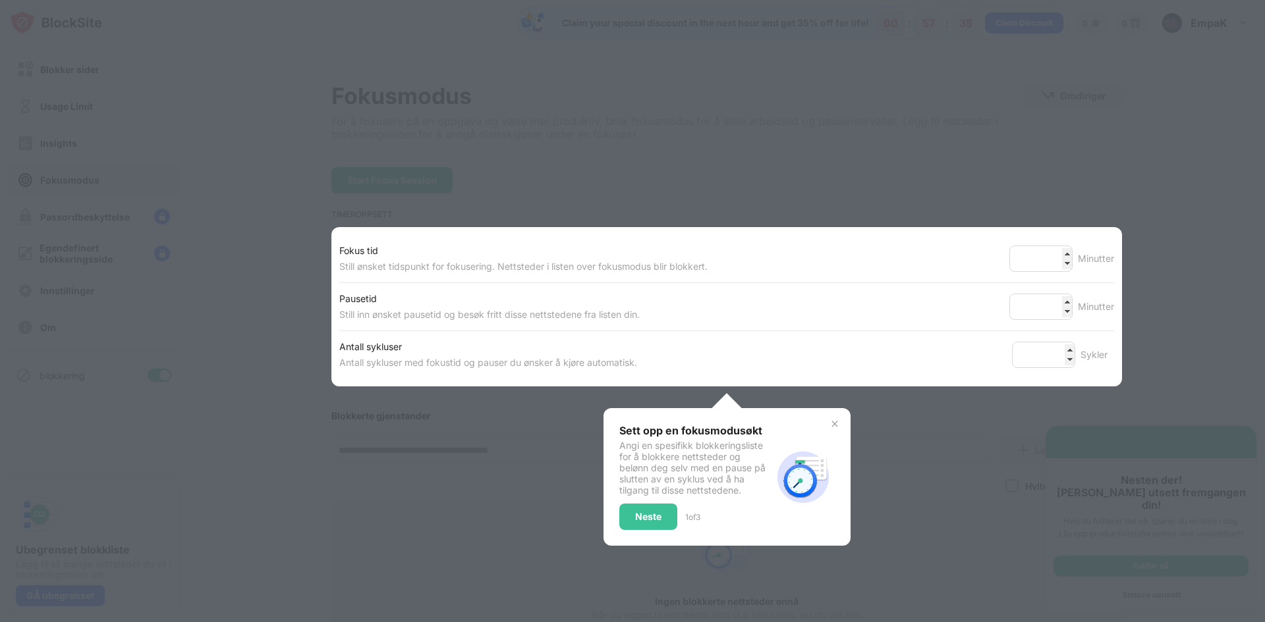
click at [118, 161] on div at bounding box center [632, 311] width 1265 height 622
drag, startPoint x: 369, startPoint y: 88, endPoint x: 362, endPoint y: 92, distance: 8.6
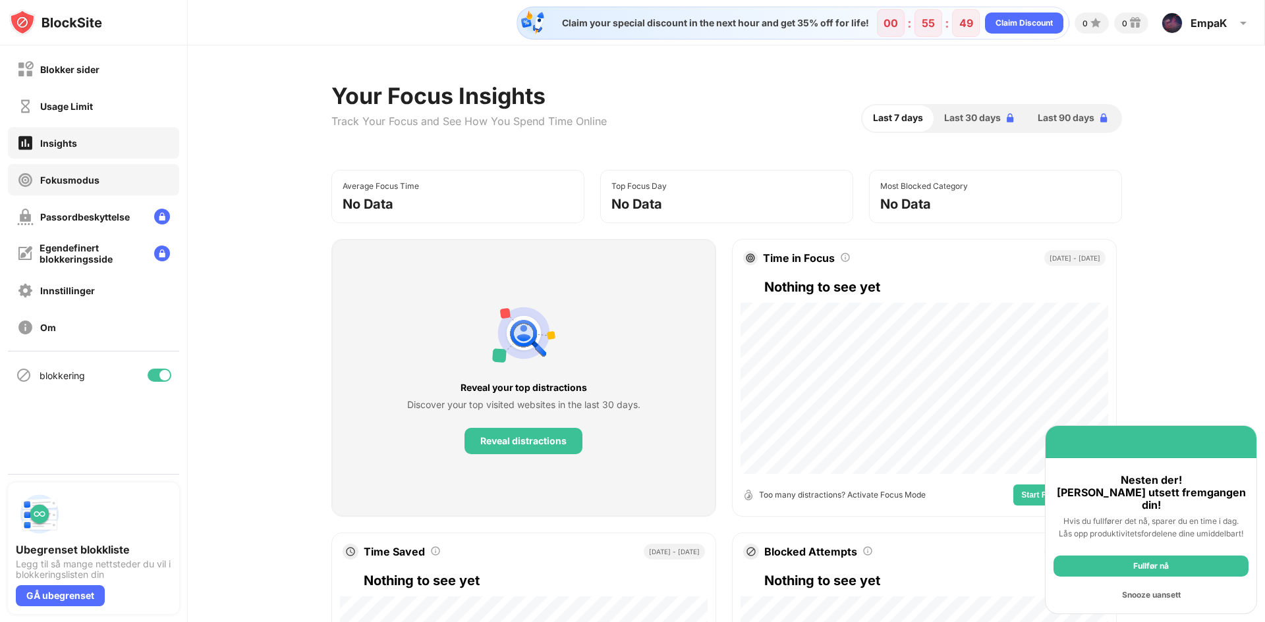
click at [88, 182] on div "Fokusmodus" at bounding box center [69, 180] width 59 height 11
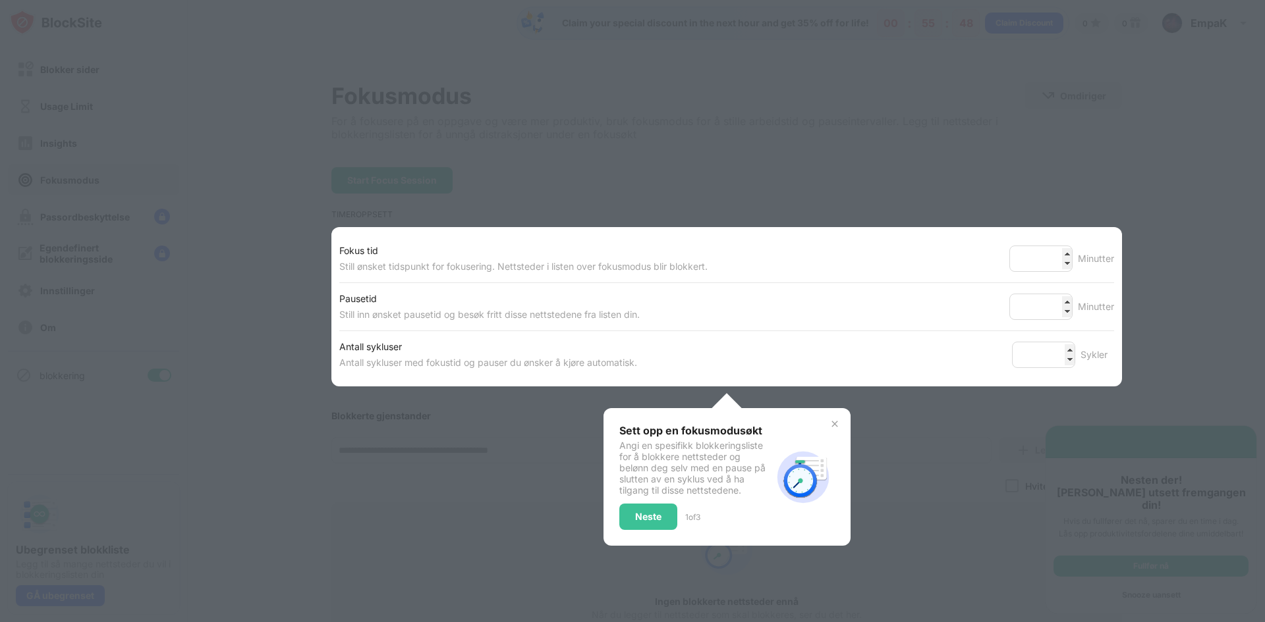
click at [70, 126] on div at bounding box center [632, 311] width 1265 height 622
drag, startPoint x: 70, startPoint y: 96, endPoint x: 287, endPoint y: 151, distance: 224.1
click at [83, 101] on div at bounding box center [632, 311] width 1265 height 622
drag, startPoint x: 888, startPoint y: 283, endPoint x: 880, endPoint y: 286, distance: 9.2
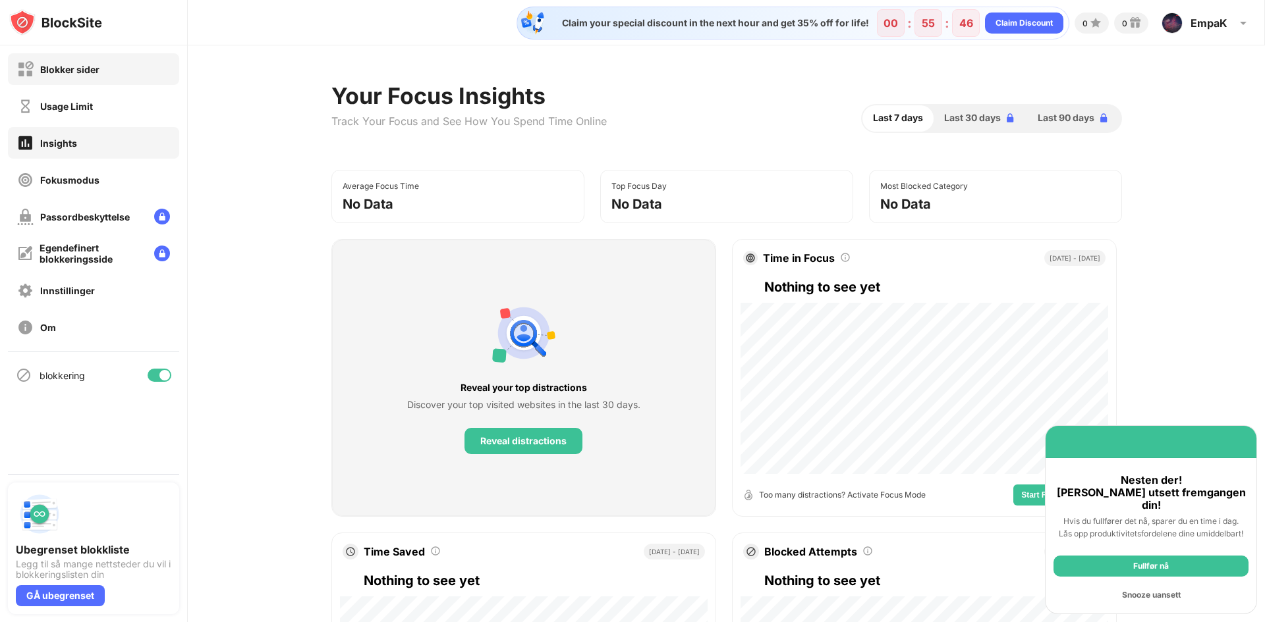
click at [90, 72] on div "Blokker sider" at bounding box center [69, 69] width 59 height 11
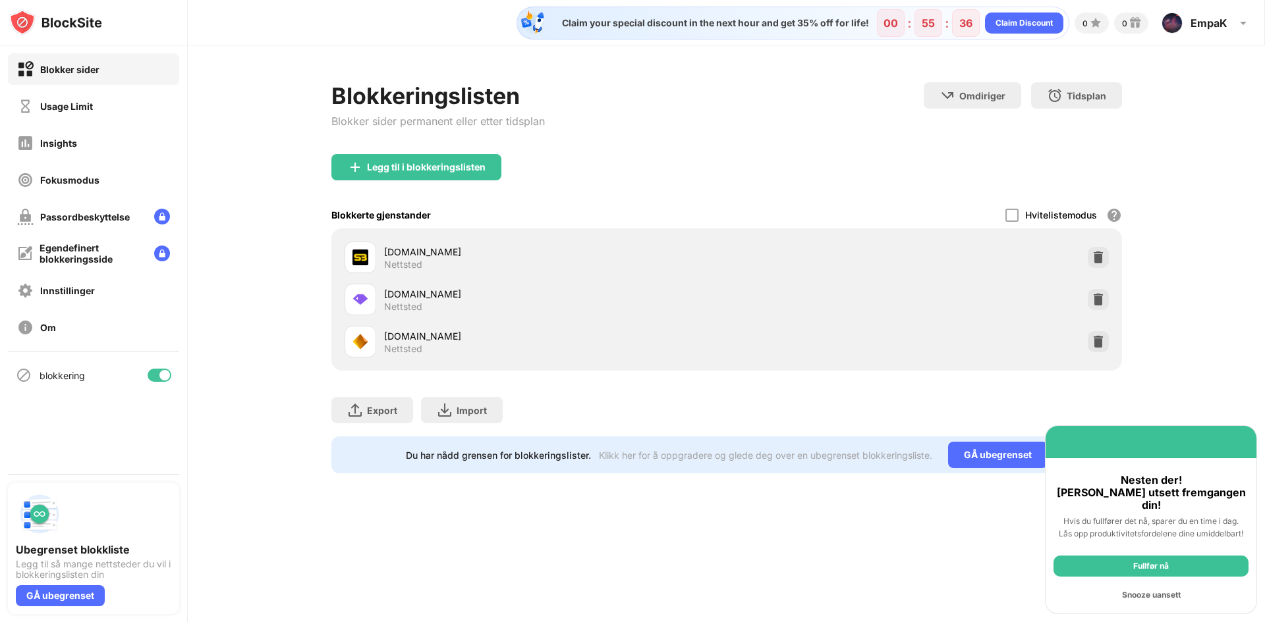
click at [1140, 572] on div "Fullfør nå" at bounding box center [1150, 566] width 195 height 21
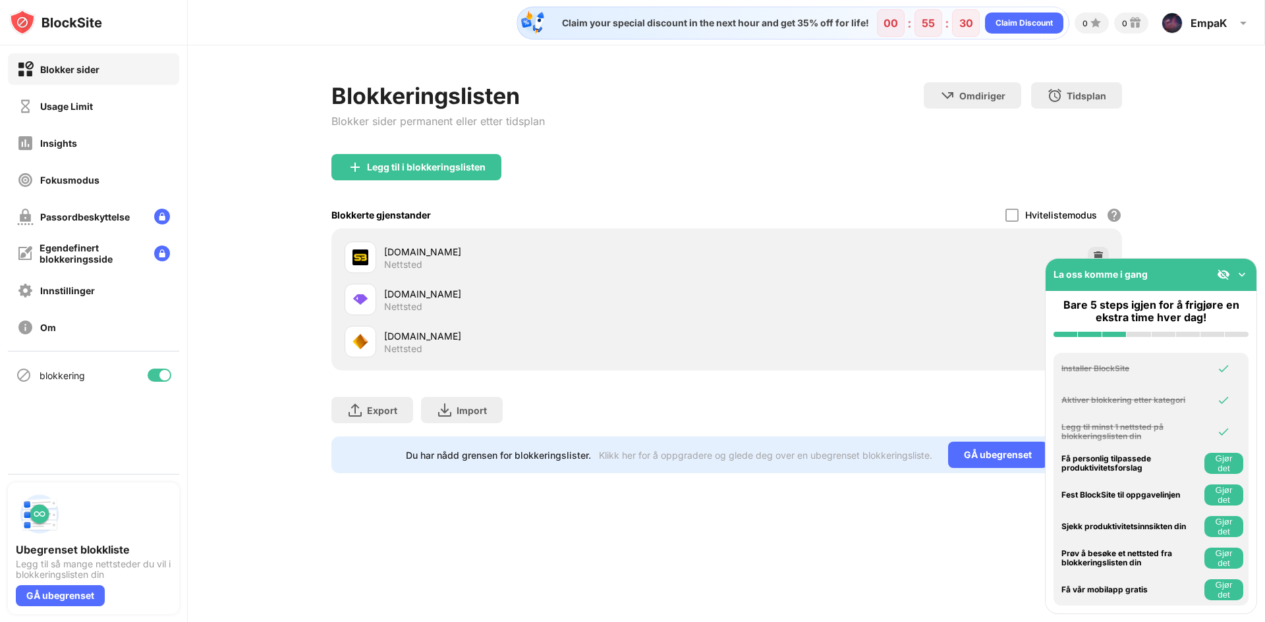
drag, startPoint x: 937, startPoint y: 514, endPoint x: 944, endPoint y: 514, distance: 7.9
click at [942, 514] on div "Claim your special discount in the next hour and get 35% off for life! 00 : 55 …" at bounding box center [726, 311] width 1077 height 622
click at [1240, 276] on img at bounding box center [1241, 274] width 13 height 13
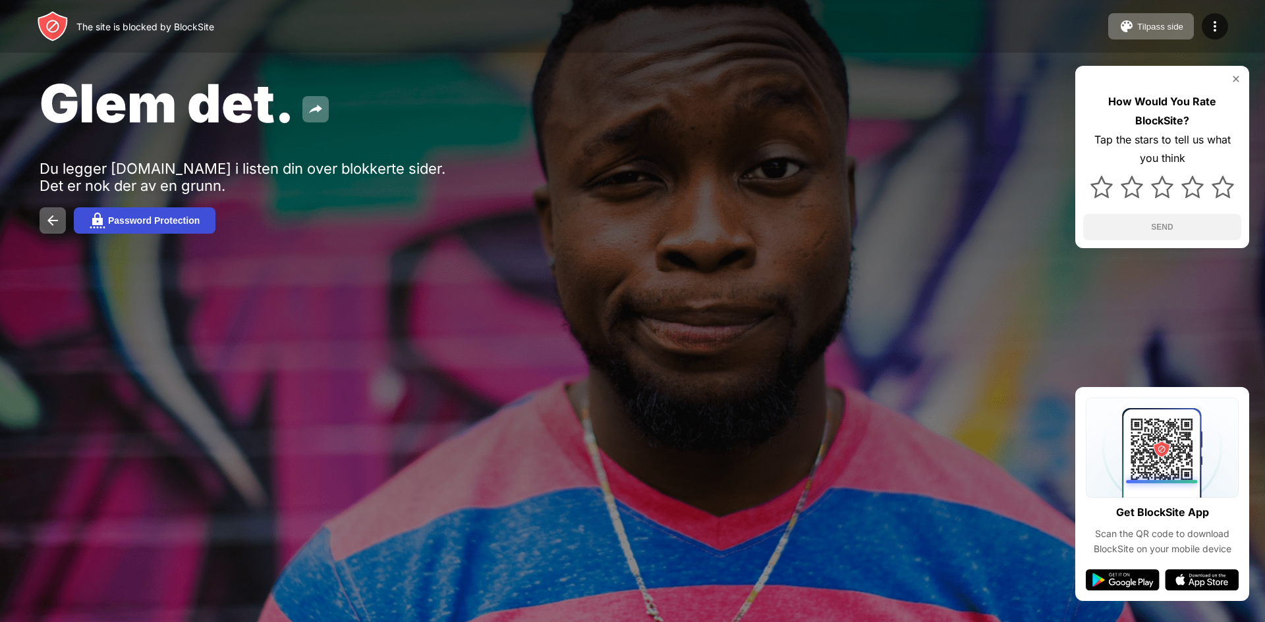
click at [193, 225] on div "Password Protection" at bounding box center [154, 220] width 92 height 11
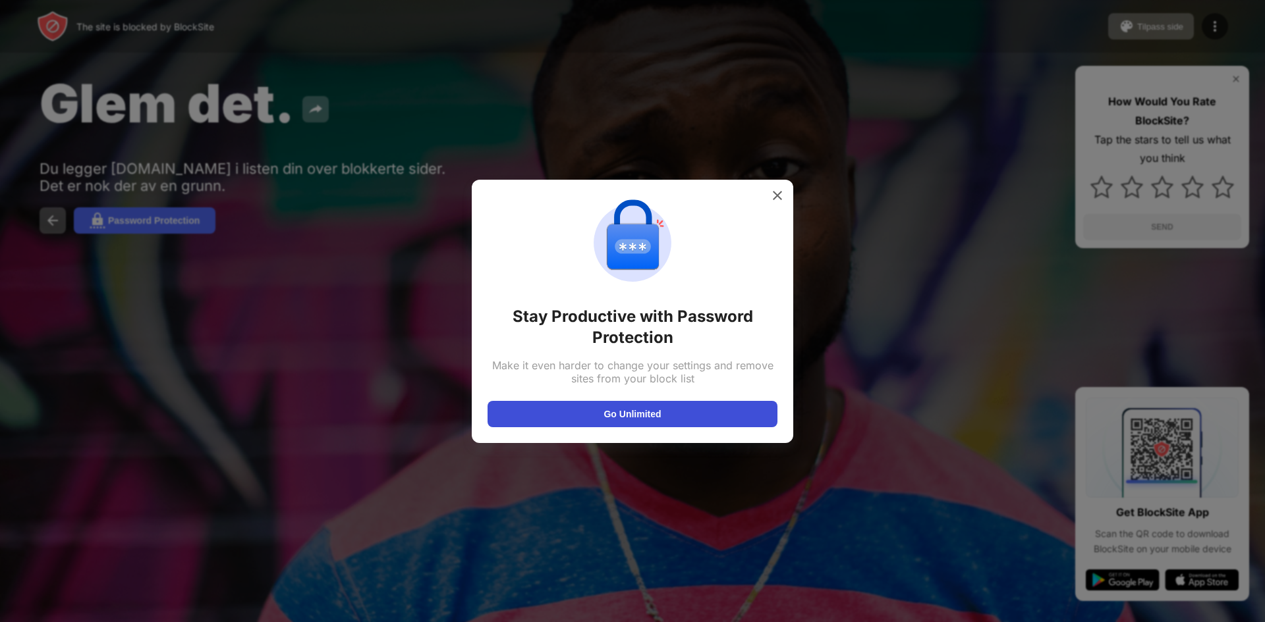
click at [598, 416] on button "Go Unlimited" at bounding box center [632, 414] width 290 height 26
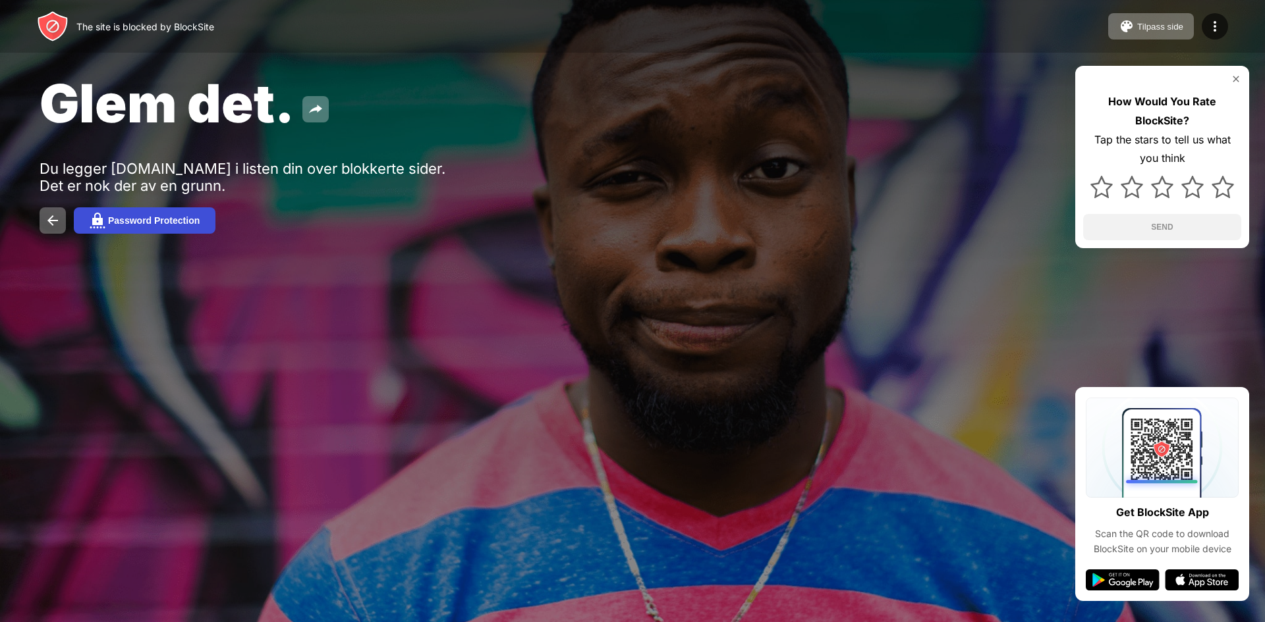
click at [148, 227] on button "Password Protection" at bounding box center [145, 220] width 142 height 26
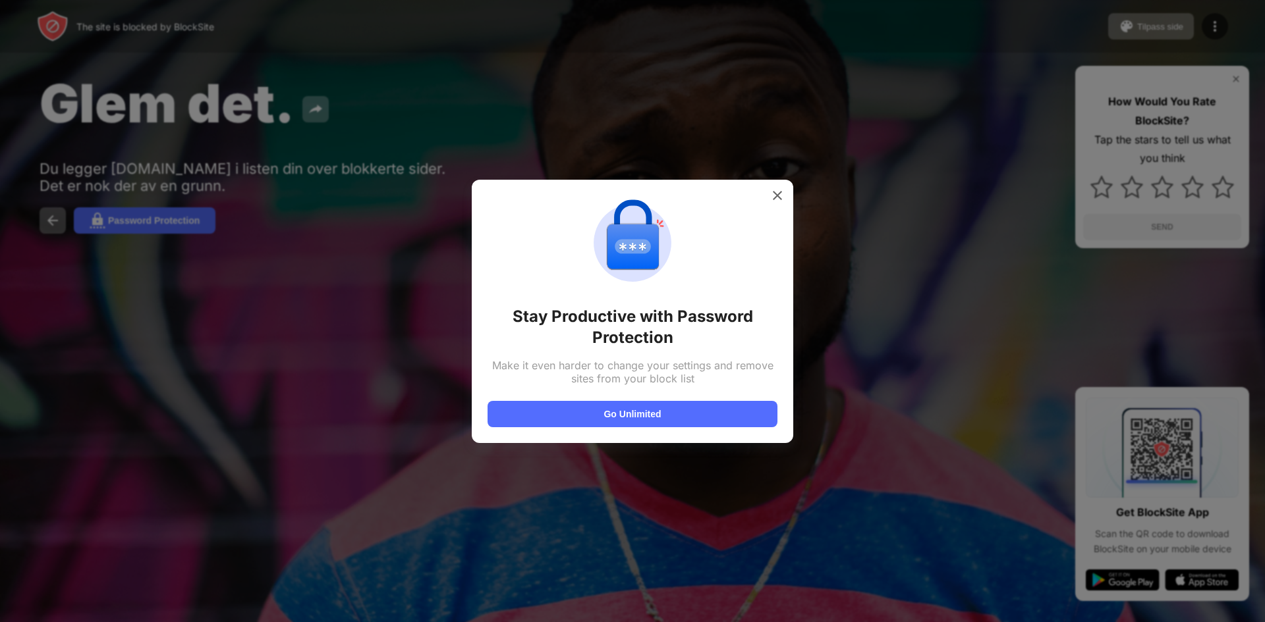
click at [288, 310] on div at bounding box center [632, 311] width 1265 height 622
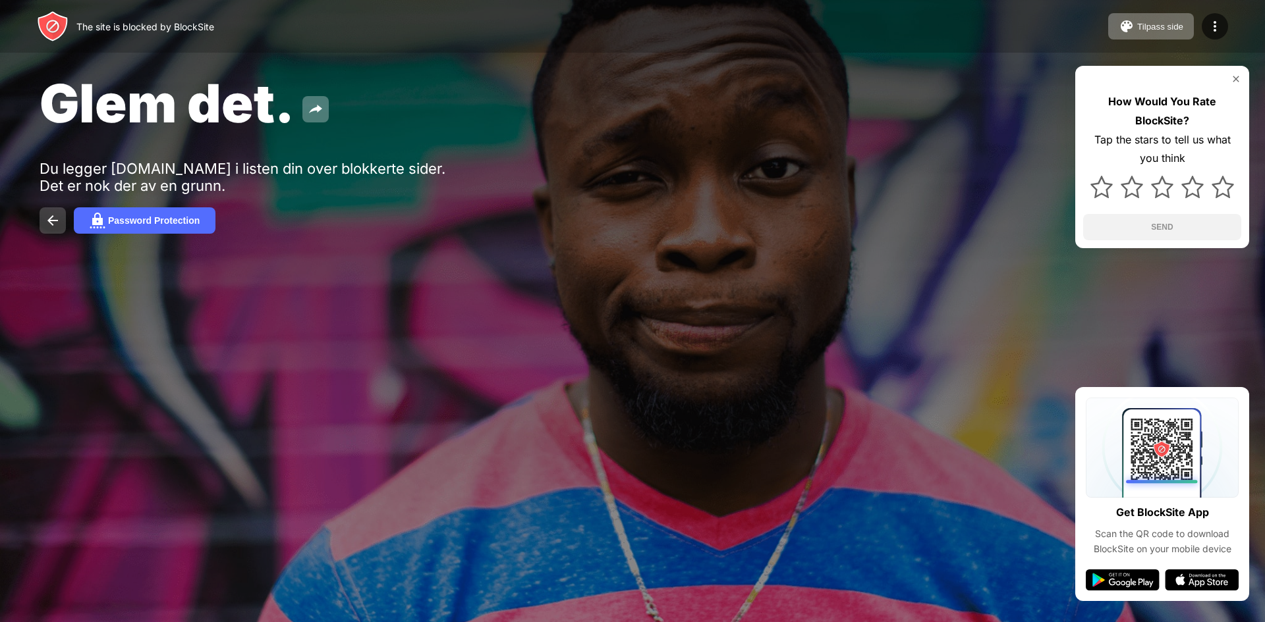
click at [58, 224] on img at bounding box center [53, 221] width 16 height 16
click at [50, 219] on img at bounding box center [53, 221] width 16 height 16
click at [310, 109] on img at bounding box center [316, 109] width 16 height 16
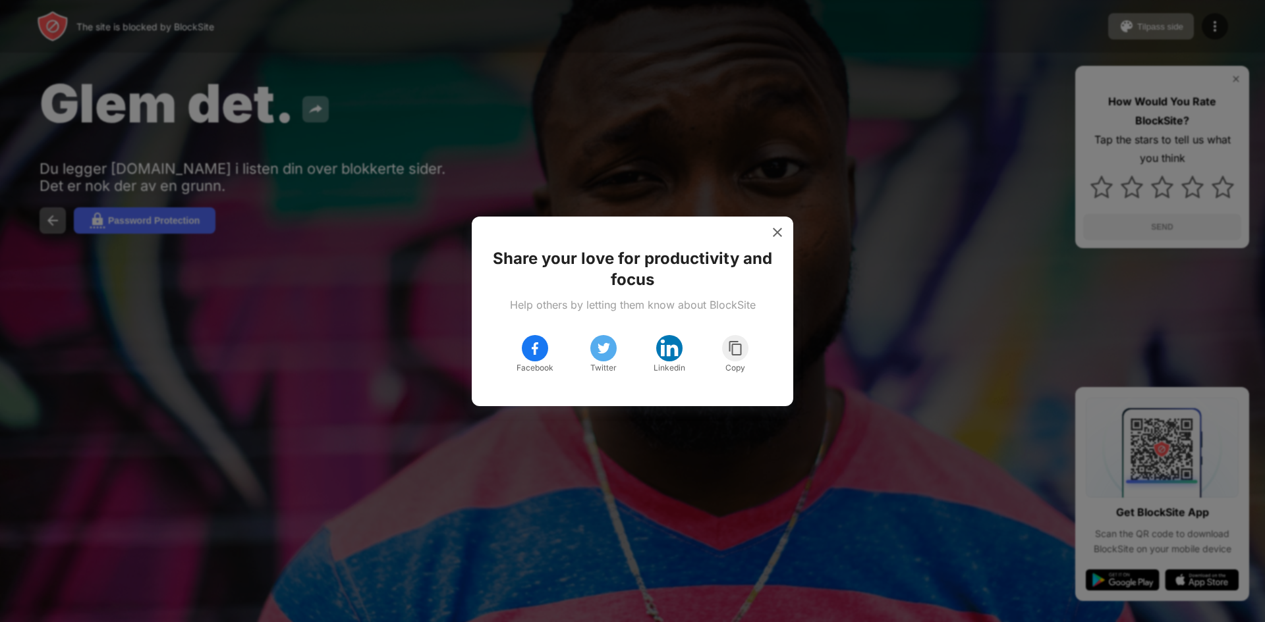
drag, startPoint x: 313, startPoint y: 127, endPoint x: 460, endPoint y: 145, distance: 147.9
click at [319, 130] on div at bounding box center [632, 311] width 1265 height 622
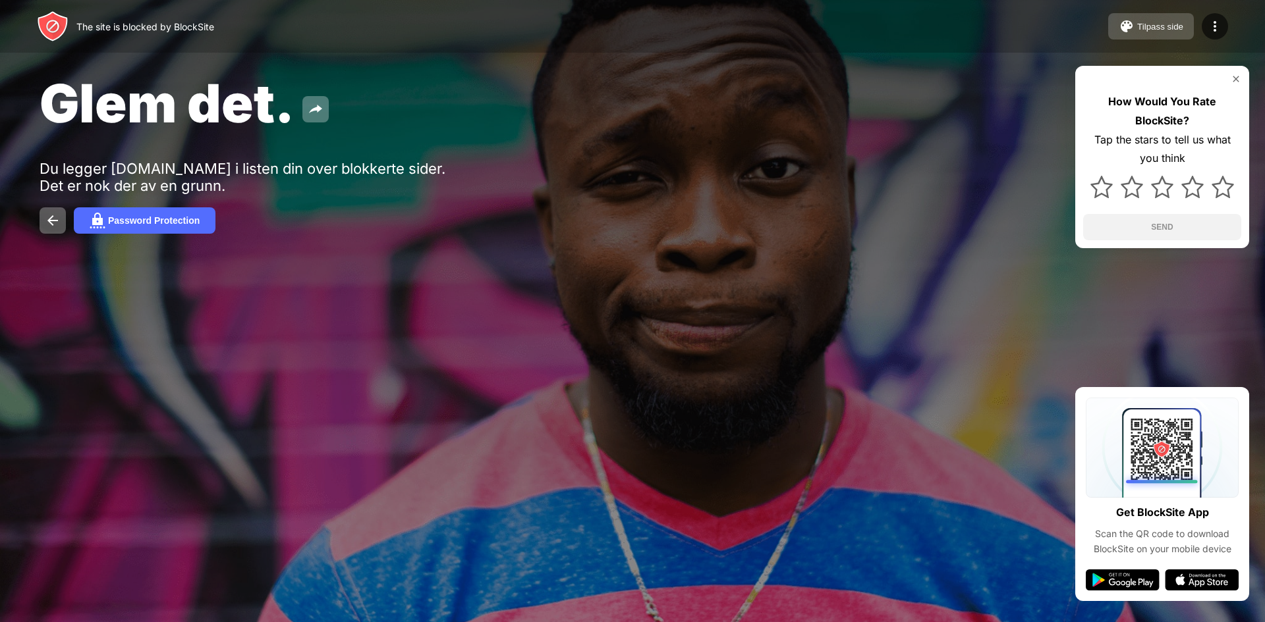
click at [1180, 27] on div "Tilpass side" at bounding box center [1160, 27] width 46 height 10
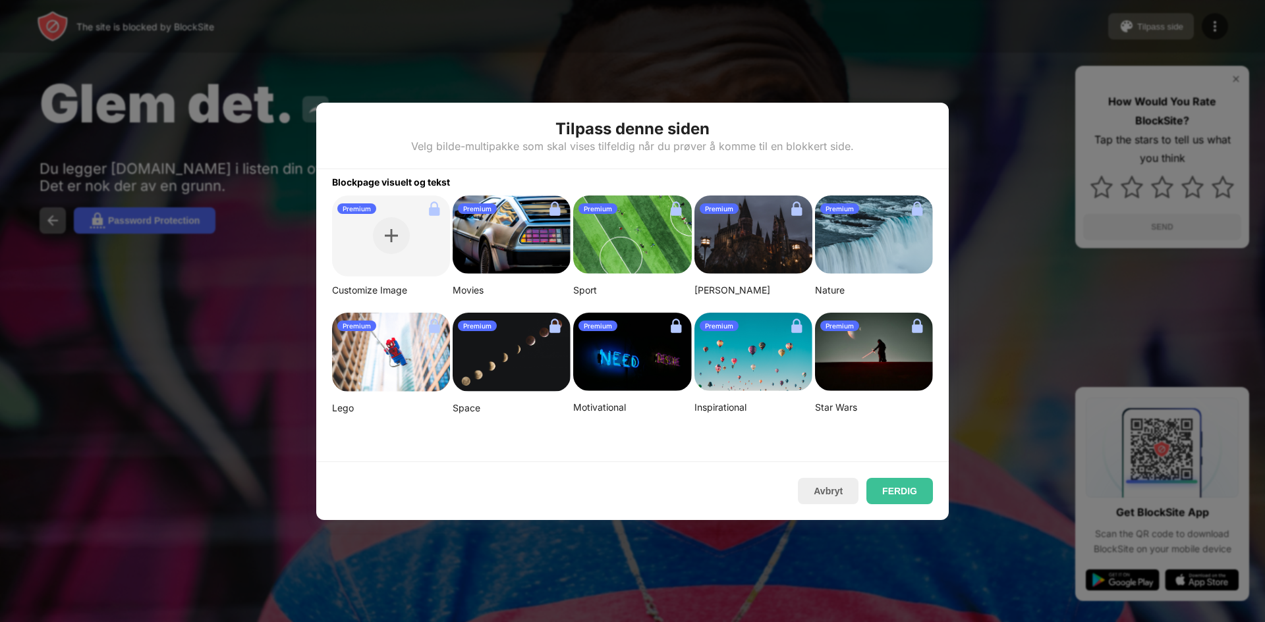
click at [1180, 27] on div at bounding box center [632, 311] width 1265 height 622
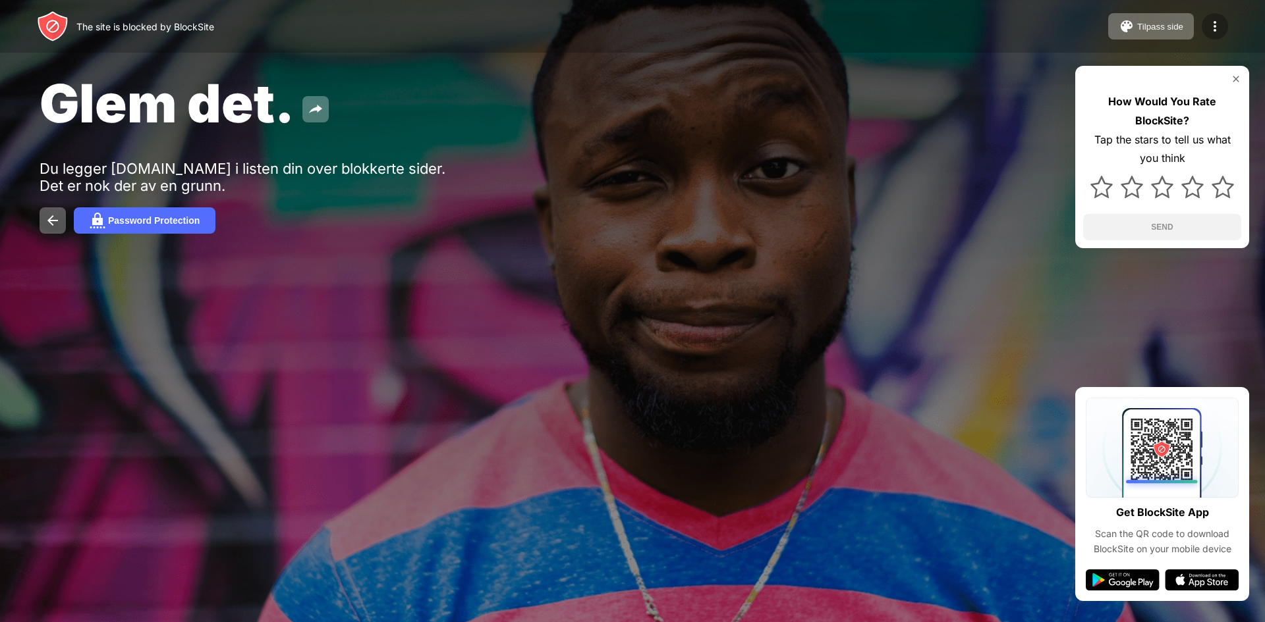
click at [1219, 32] on img at bounding box center [1215, 26] width 16 height 16
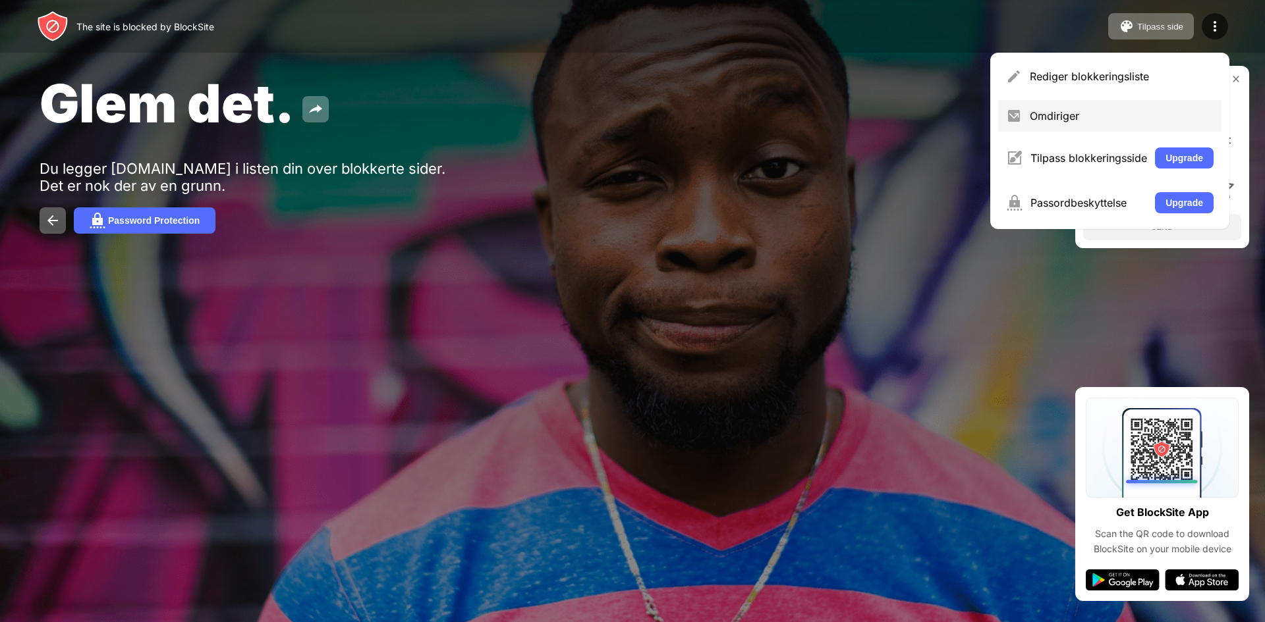
click at [1044, 119] on div "Omdiriger" at bounding box center [1121, 115] width 184 height 13
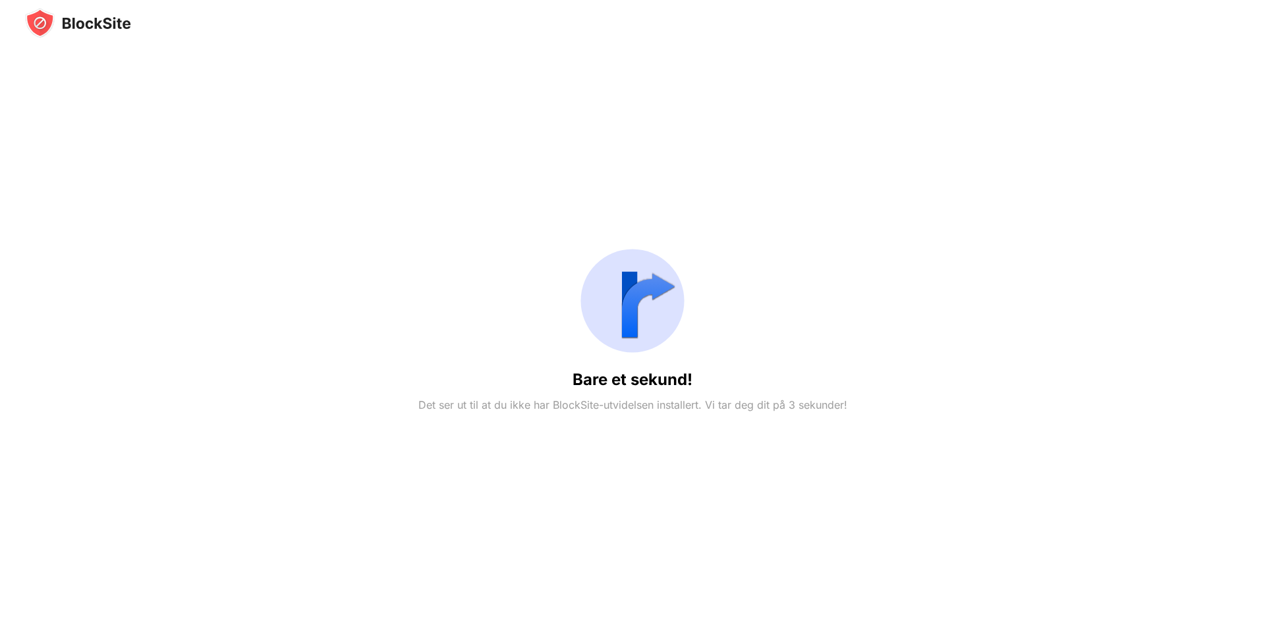
drag, startPoint x: 788, startPoint y: 143, endPoint x: 796, endPoint y: 143, distance: 7.2
